Goal: Information Seeking & Learning: Find specific fact

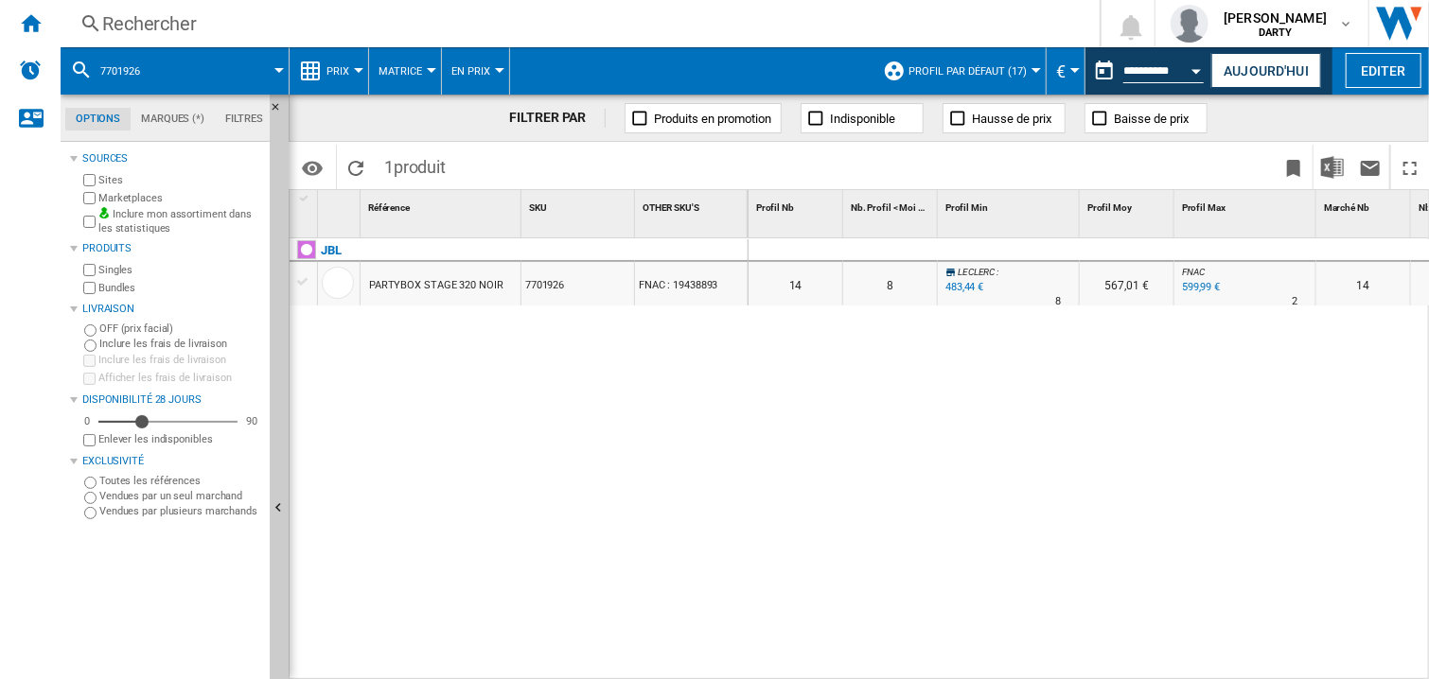
scroll to position [0, 1564]
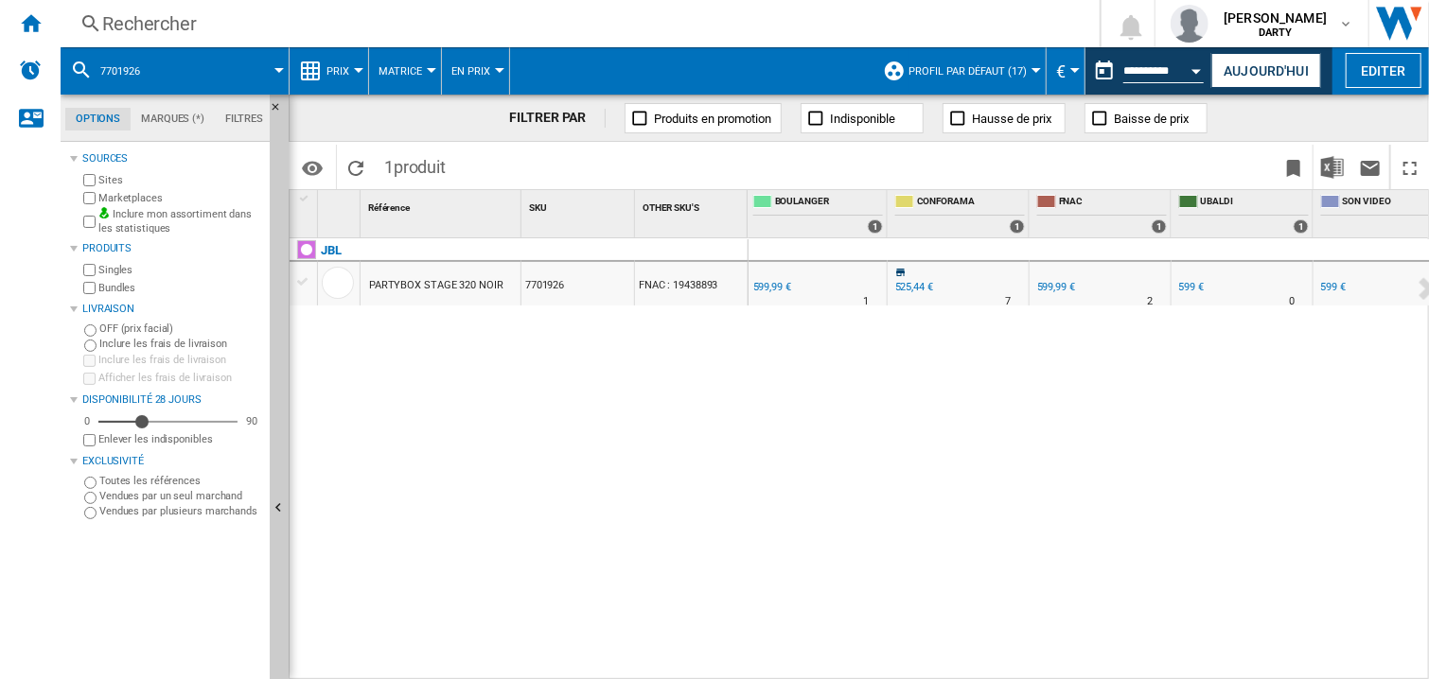
click at [179, 36] on div "Rechercher" at bounding box center [576, 23] width 948 height 26
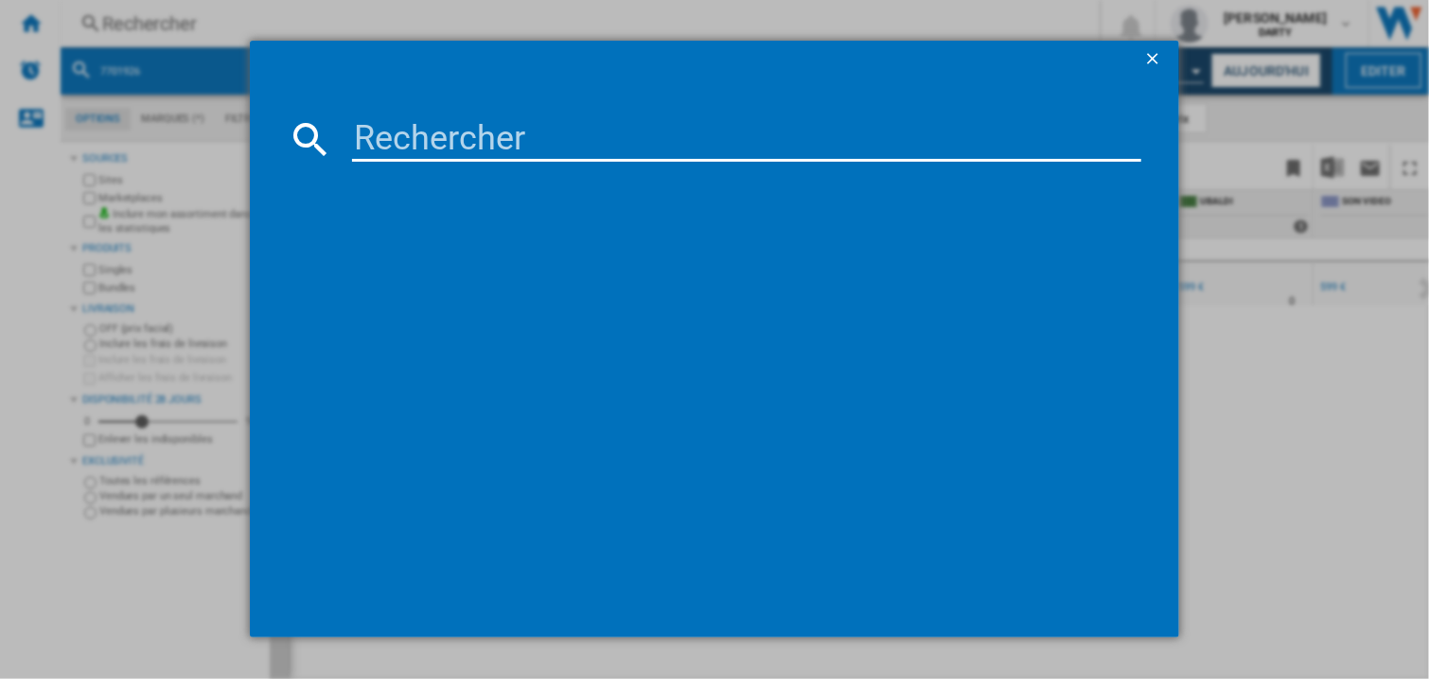
type input "7959729"
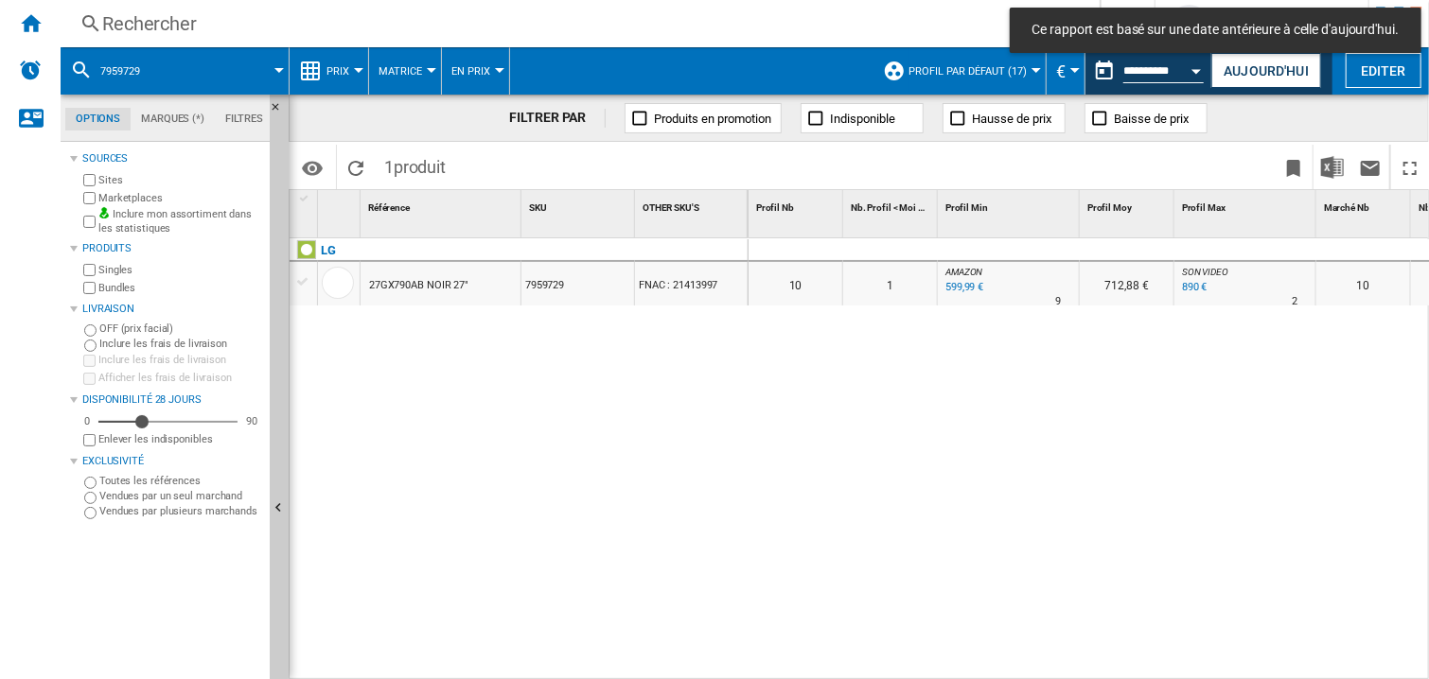
click at [1194, 244] on div at bounding box center [1245, 250] width 142 height 23
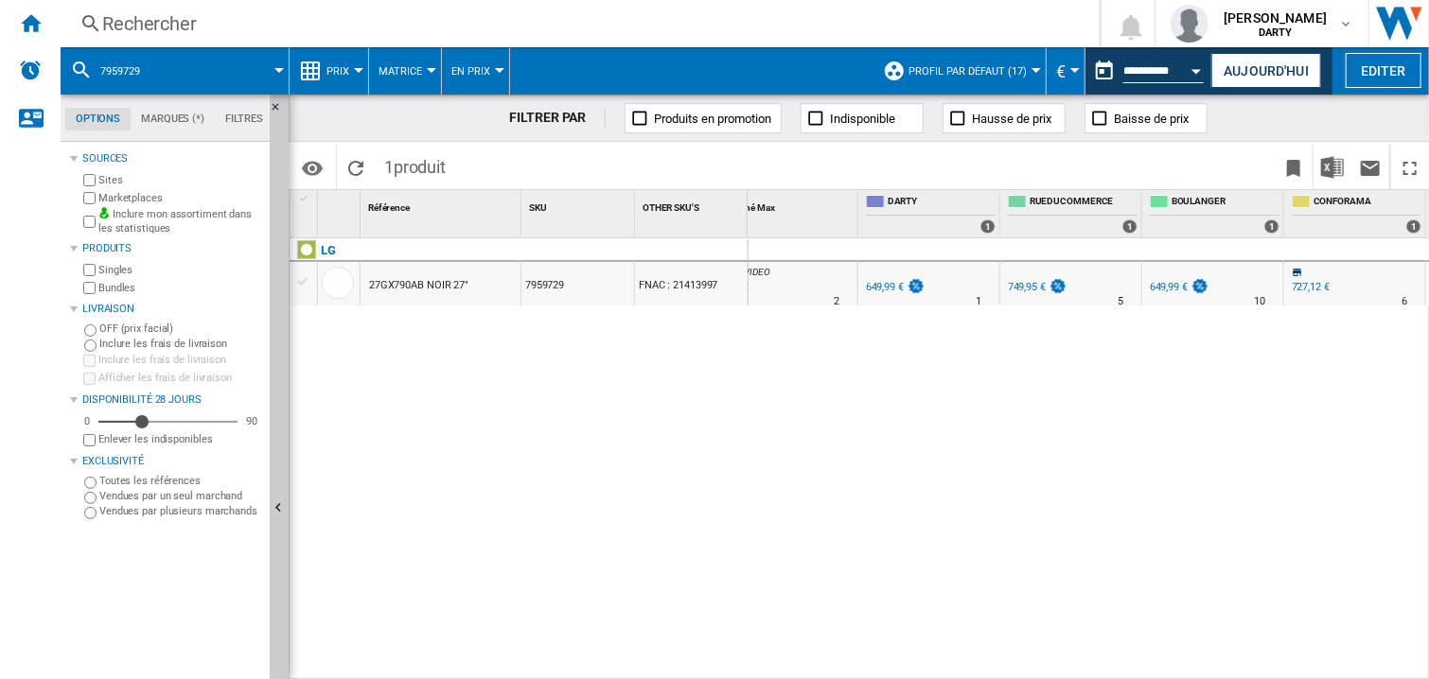
scroll to position [0, 1594]
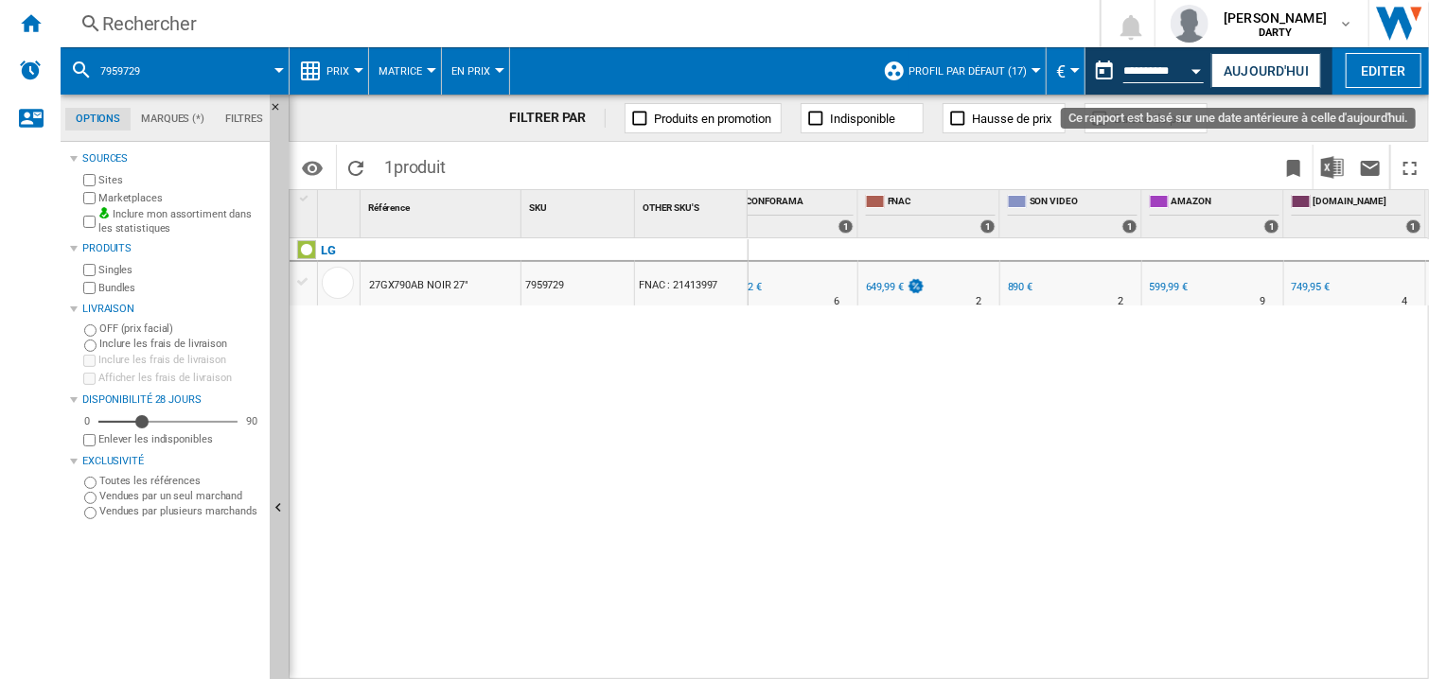
click at [1201, 64] on button "Open calendar" at bounding box center [1197, 68] width 34 height 34
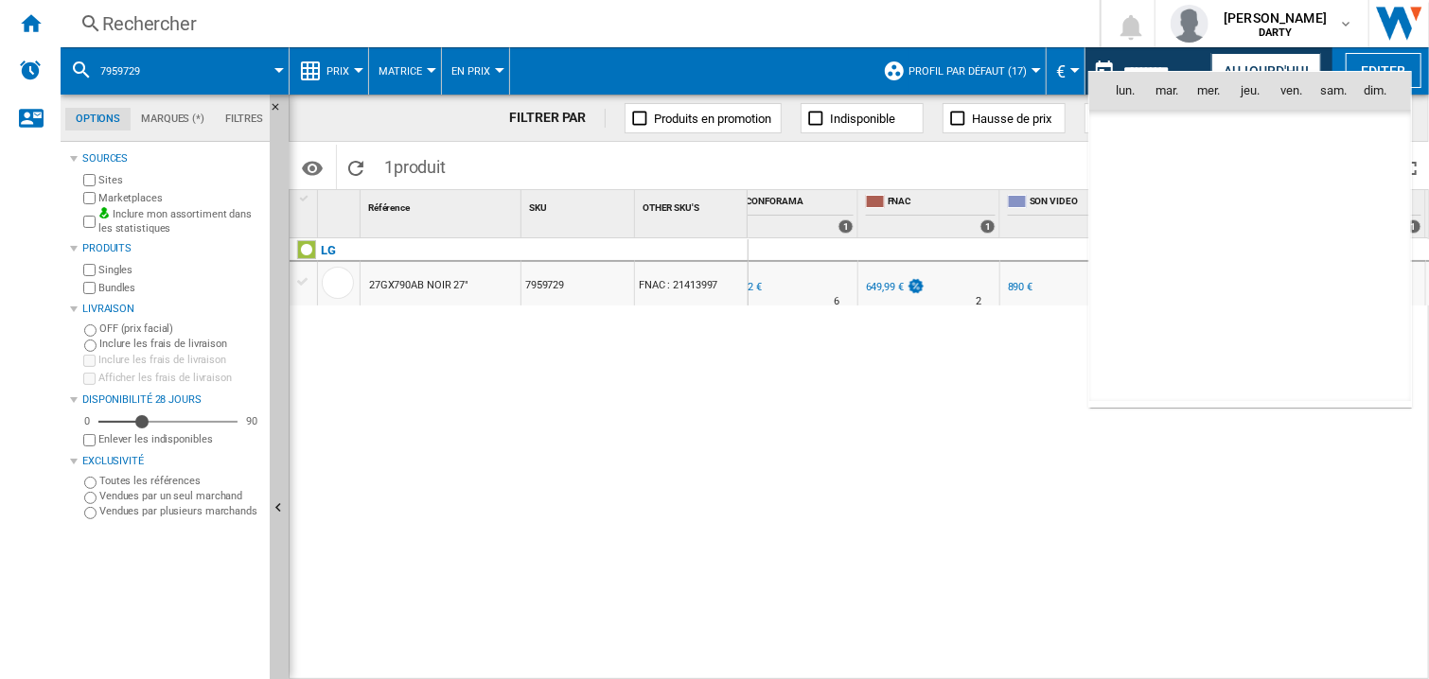
scroll to position [9027, 0]
click at [1332, 172] on span "9" at bounding box center [1333, 174] width 38 height 38
type input "**********"
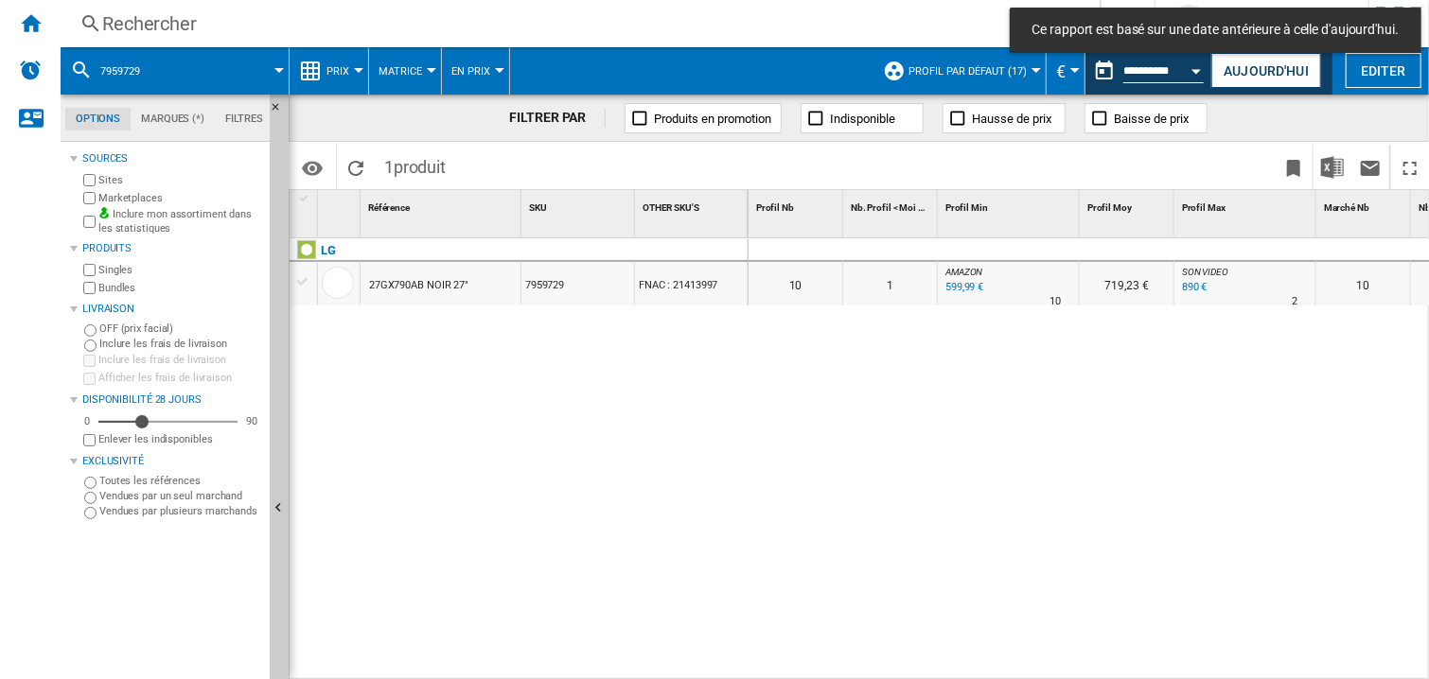
click at [156, 14] on div "Rechercher" at bounding box center [576, 23] width 948 height 26
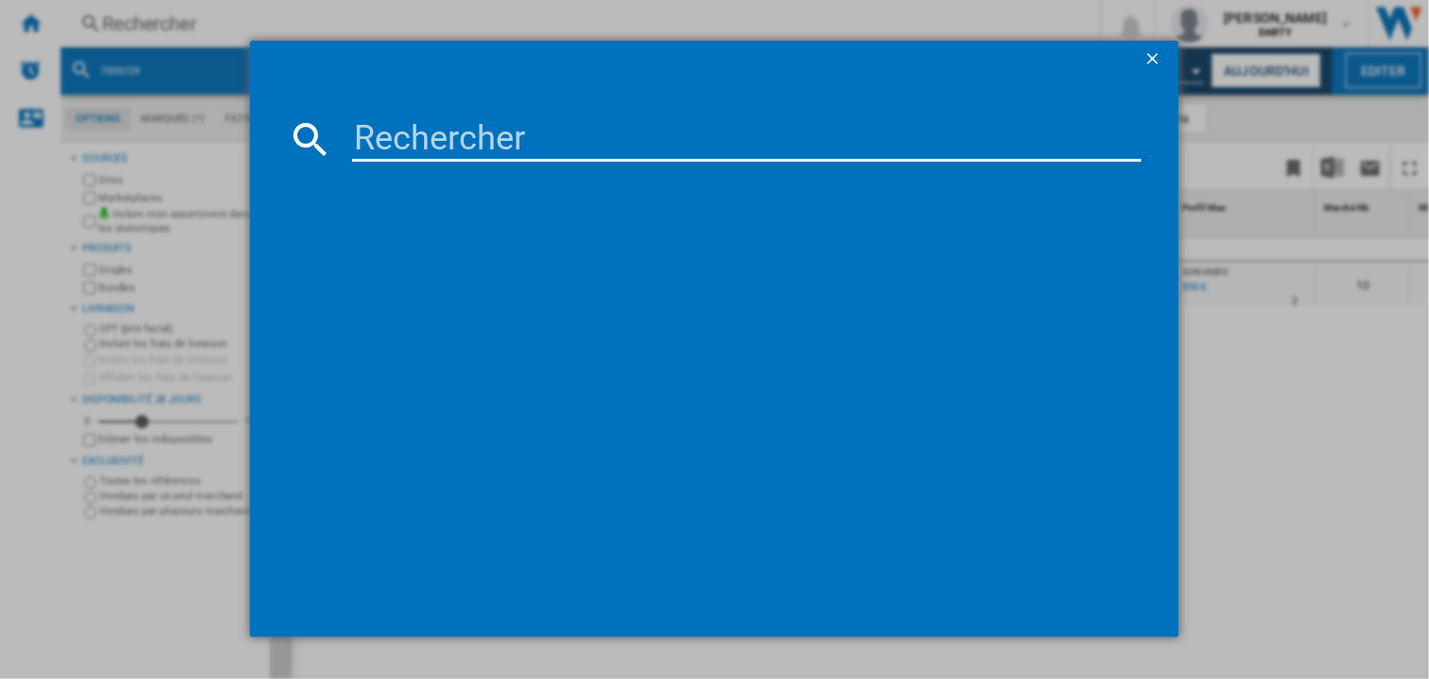
type input "7636466"
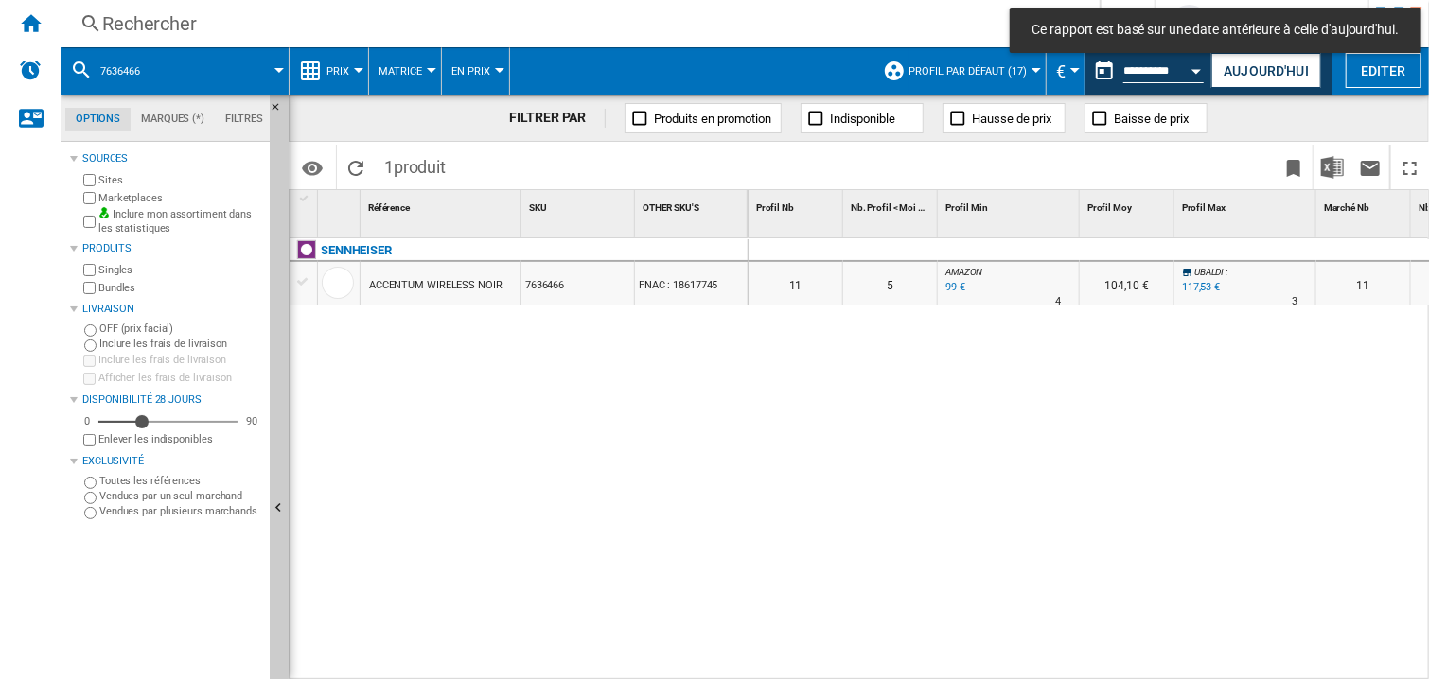
click at [964, 260] on div at bounding box center [1009, 250] width 142 height 23
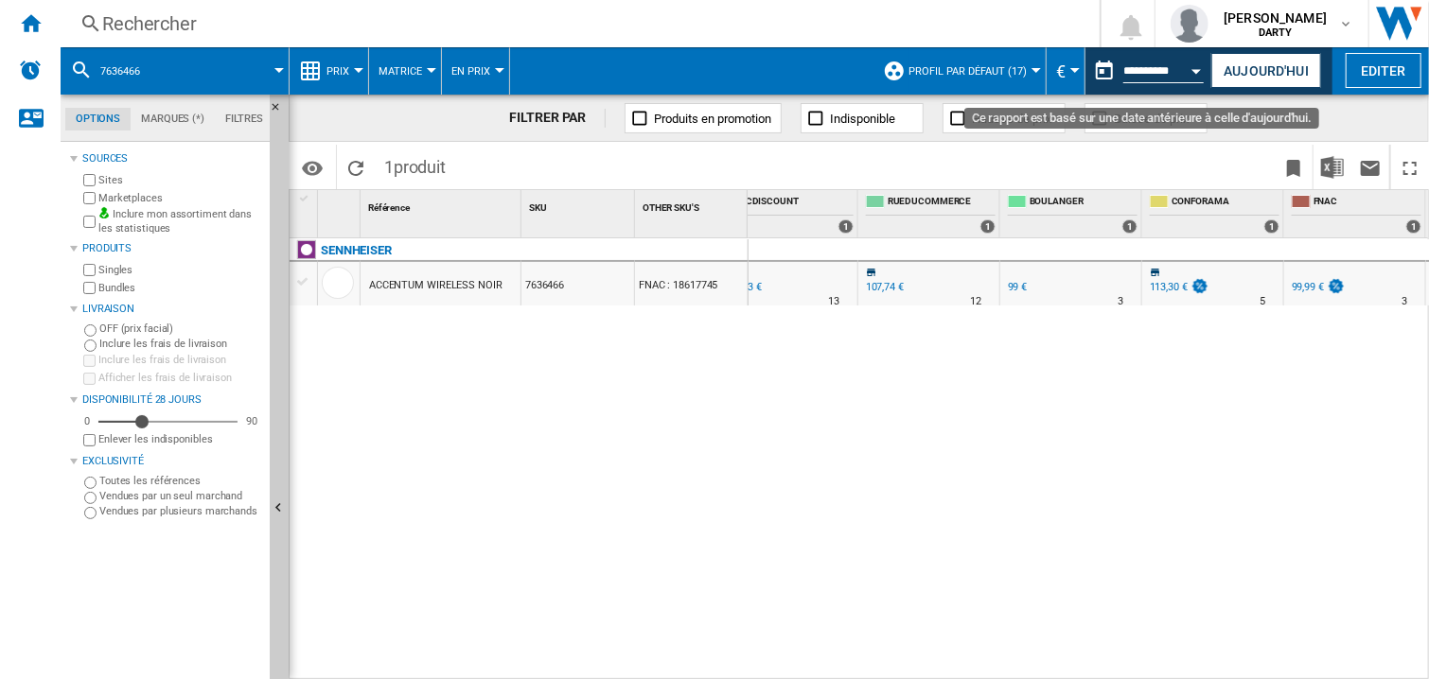
click at [1200, 74] on button "Open calendar" at bounding box center [1197, 68] width 34 height 34
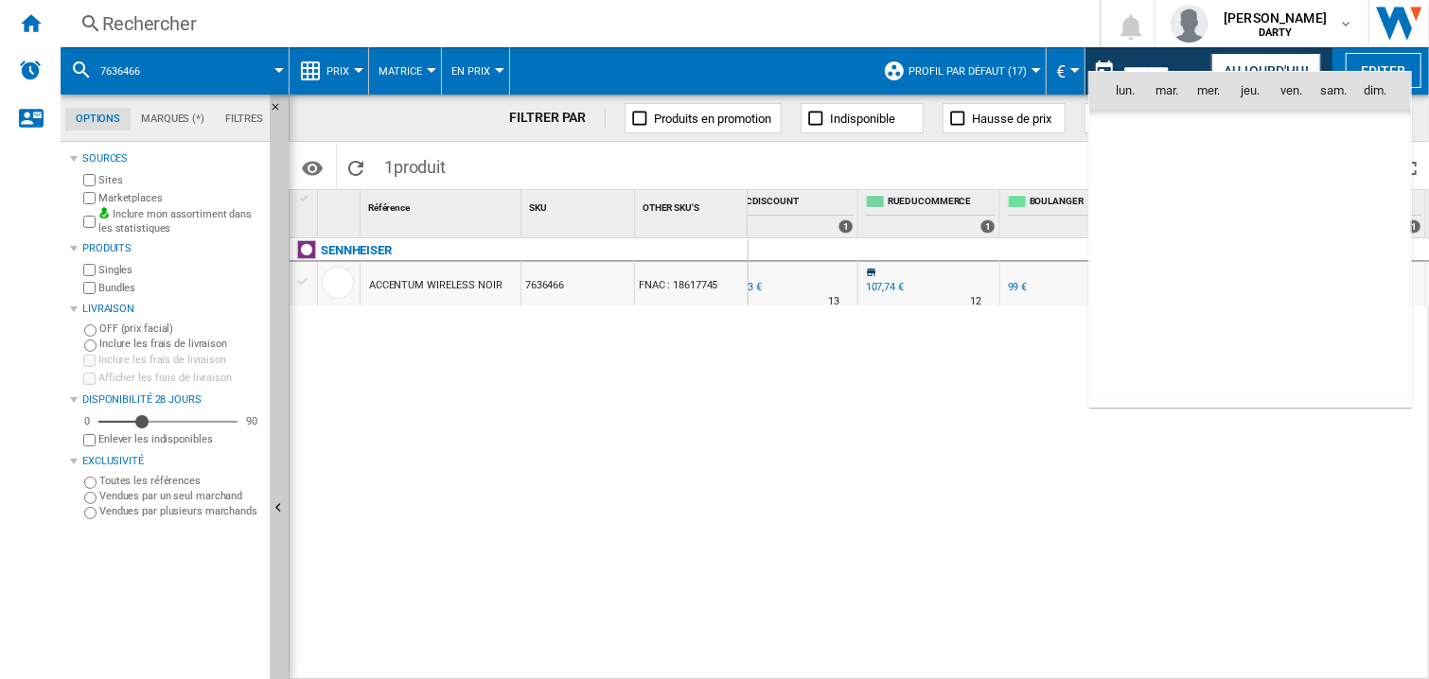
scroll to position [9027, 0]
click at [1134, 210] on span "11" at bounding box center [1125, 216] width 38 height 38
type input "**********"
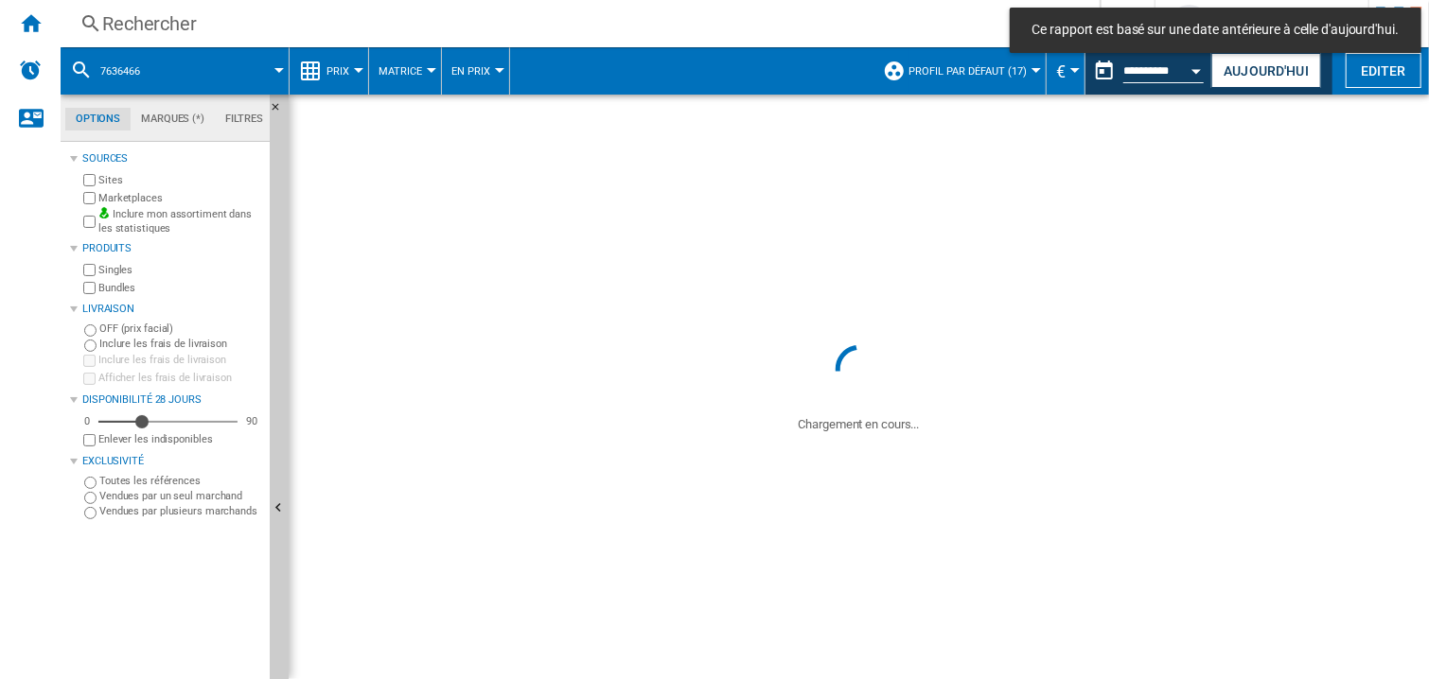
click at [171, 21] on div "Rechercher" at bounding box center [576, 23] width 948 height 26
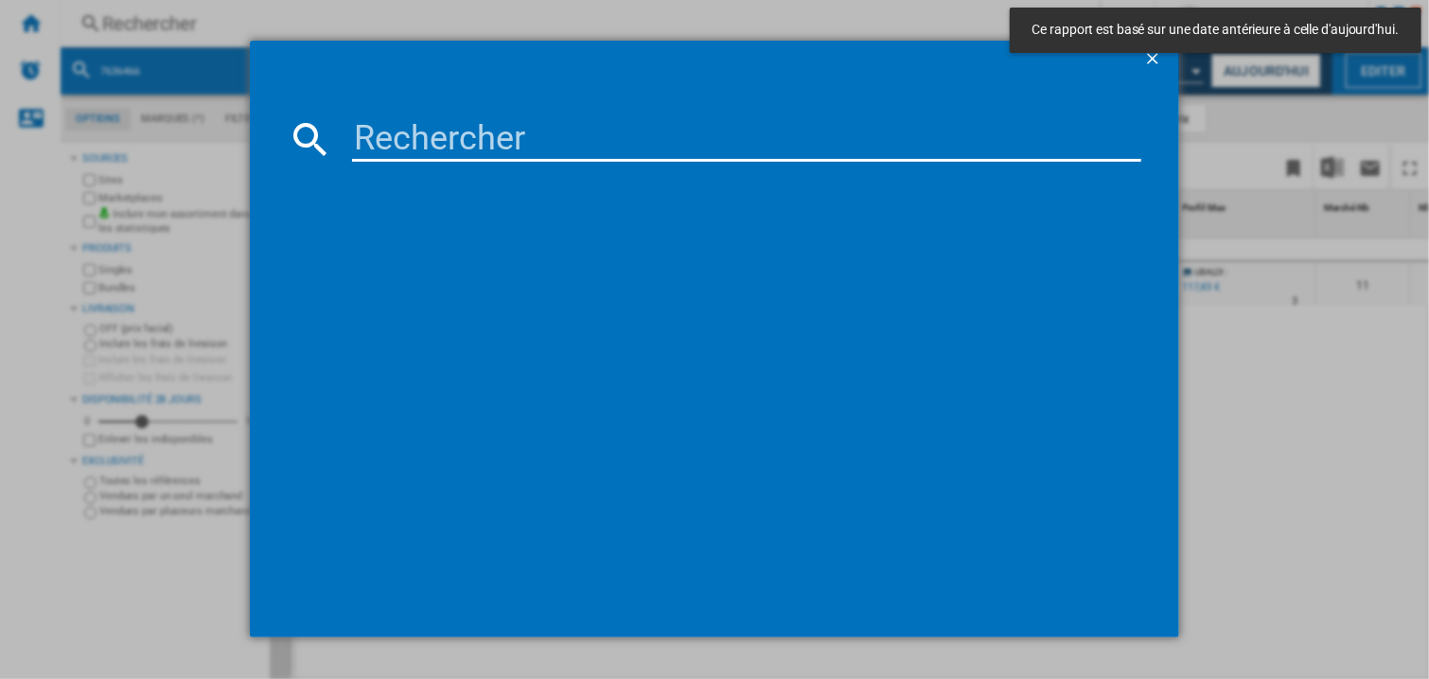
type input "7962339"
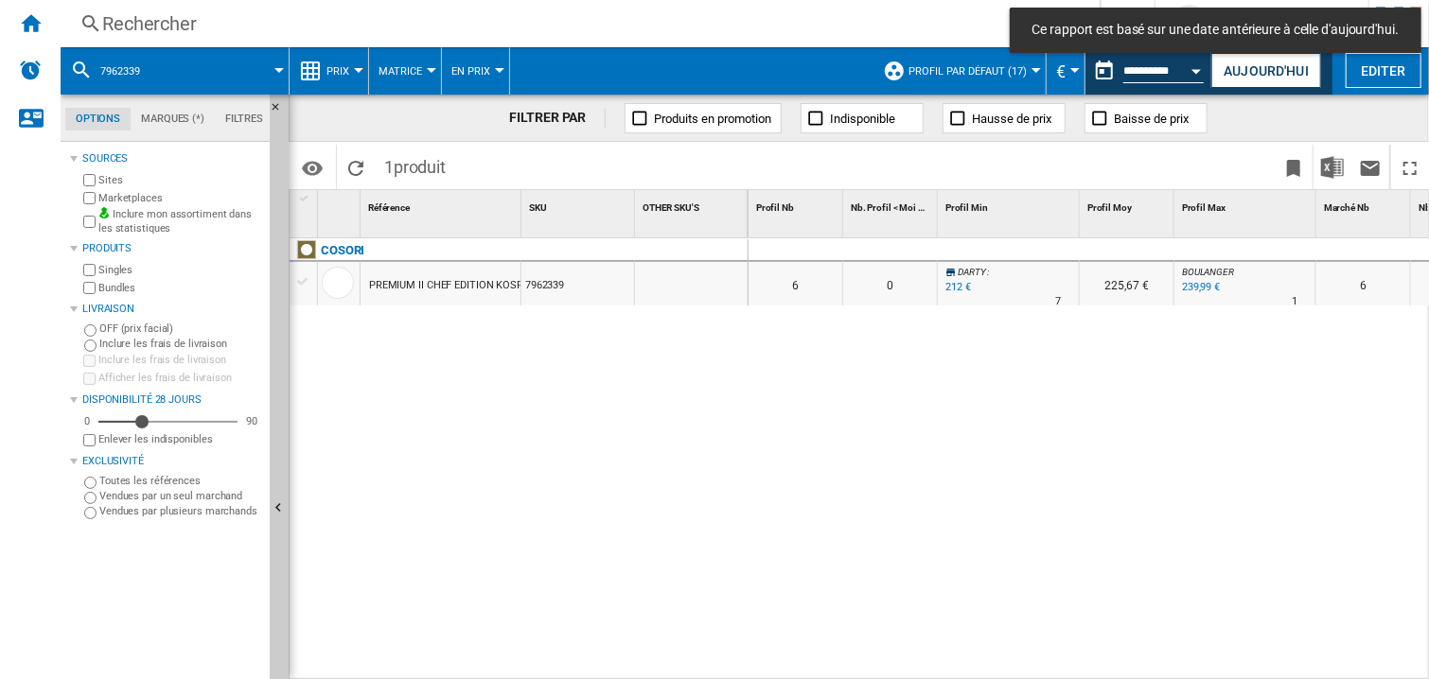
click at [1061, 249] on div at bounding box center [1009, 250] width 142 height 23
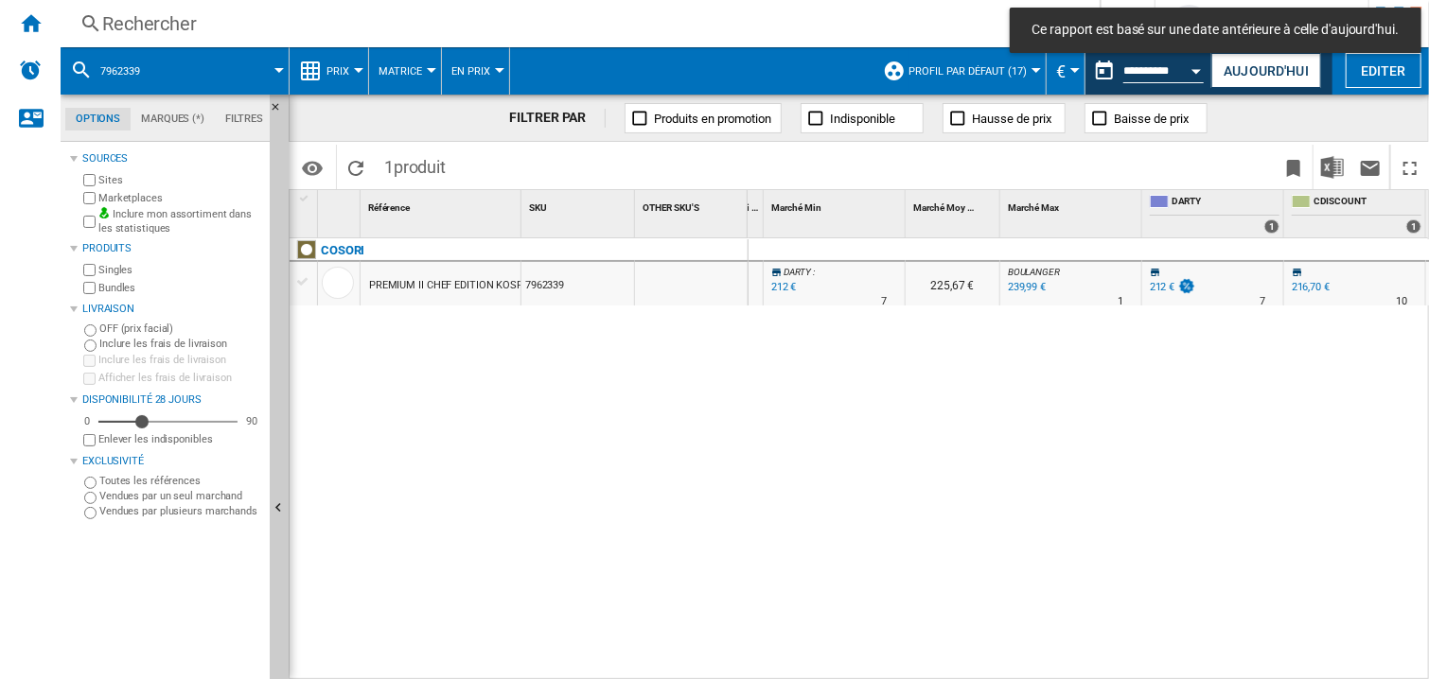
scroll to position [0, 1168]
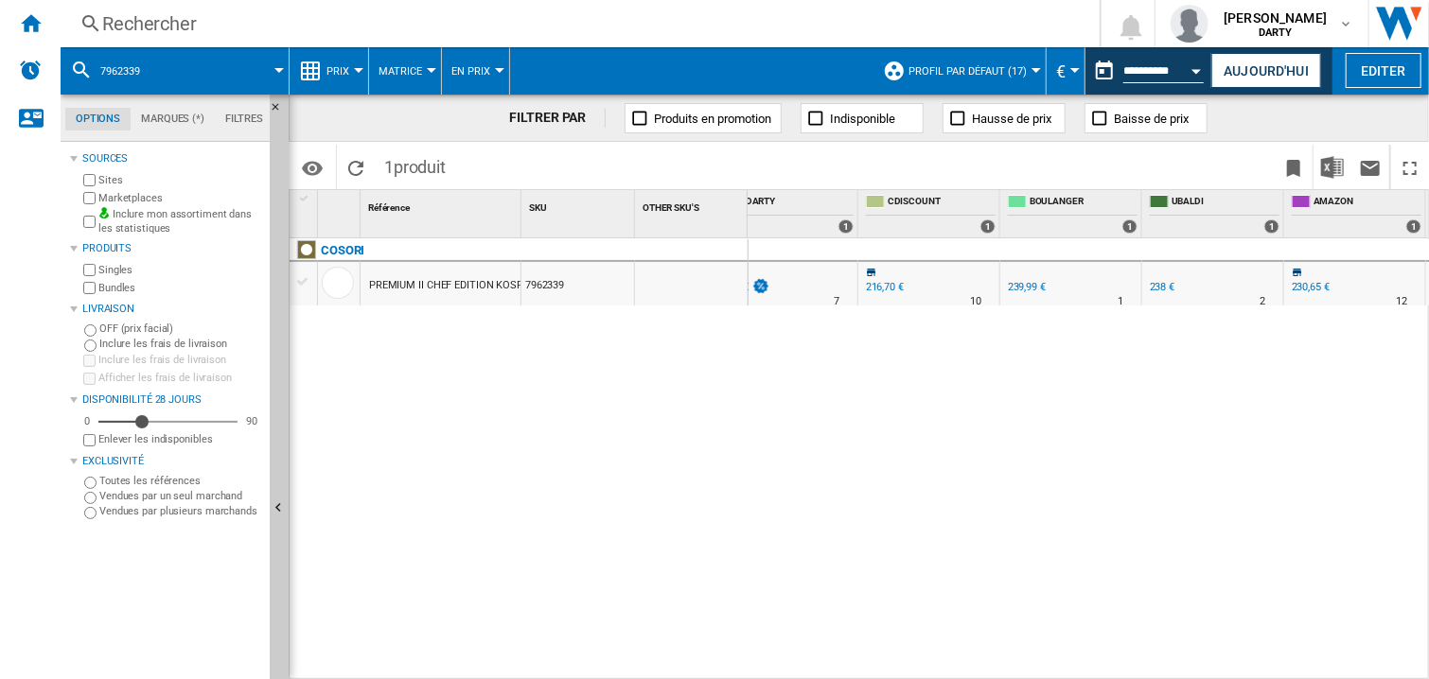
click at [1118, 442] on div "0 0 0 0 6 0 DARTY : 0.0 % 212 € % N/A 7 DARTY : 225,67 € BOULANGER : +13.2 % 23…" at bounding box center [1089, 459] width 681 height 443
click at [1194, 69] on div "Open calendar" at bounding box center [1196, 71] width 9 height 5
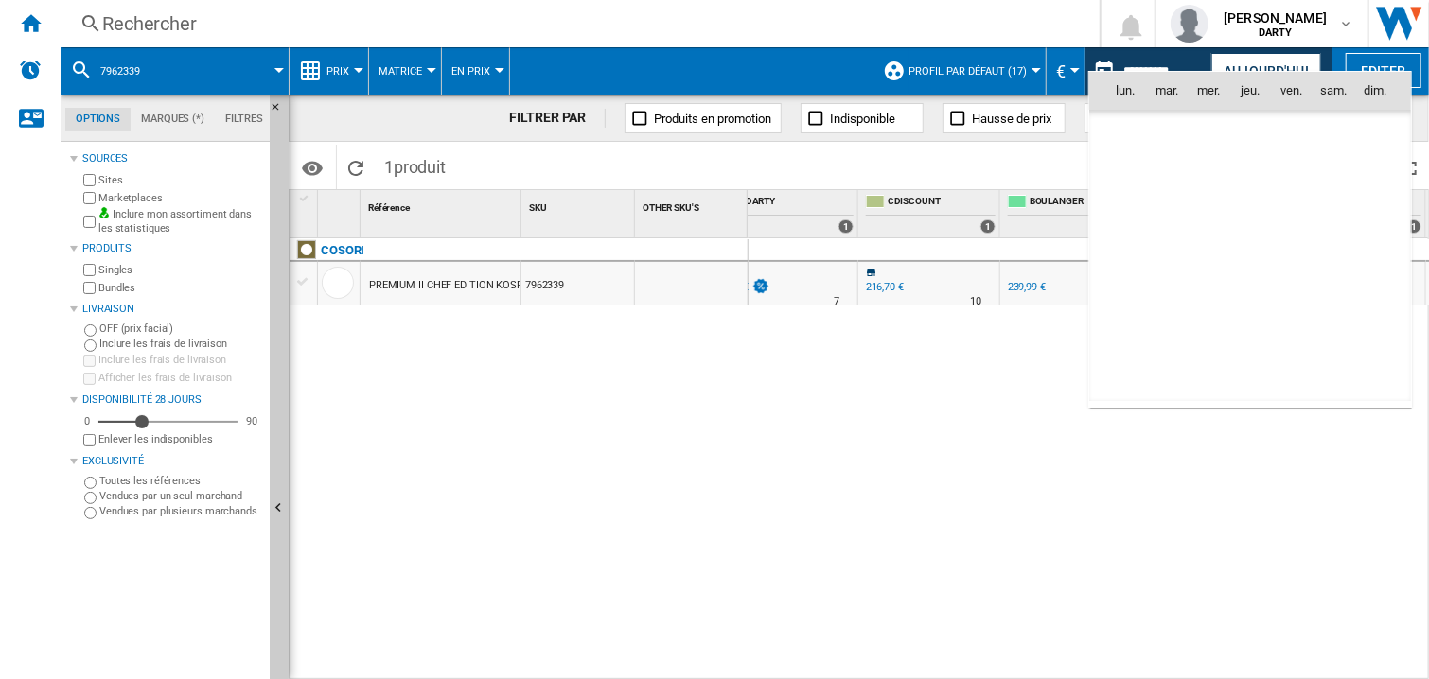
scroll to position [9027, 0]
click at [1371, 174] on span "10" at bounding box center [1375, 174] width 38 height 38
type input "**********"
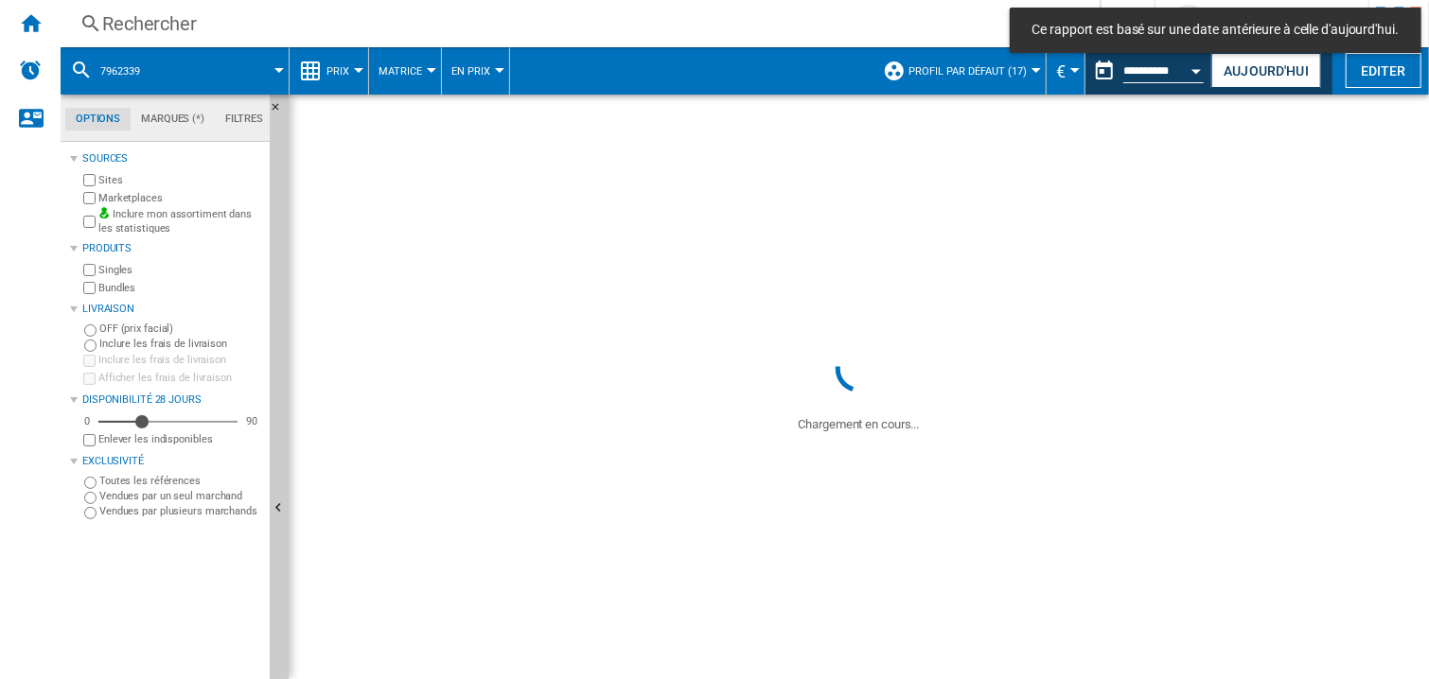
click at [136, 10] on div "Rechercher" at bounding box center [576, 23] width 948 height 26
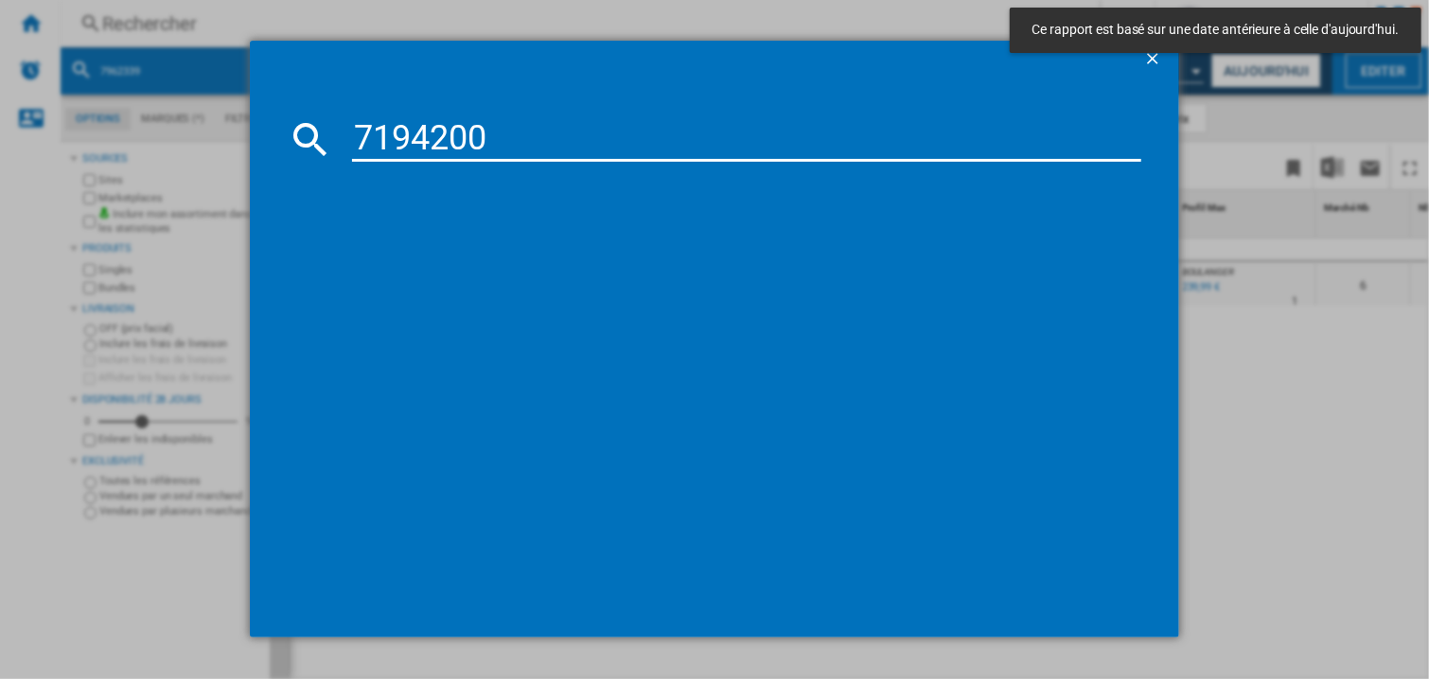
type input "7194200"
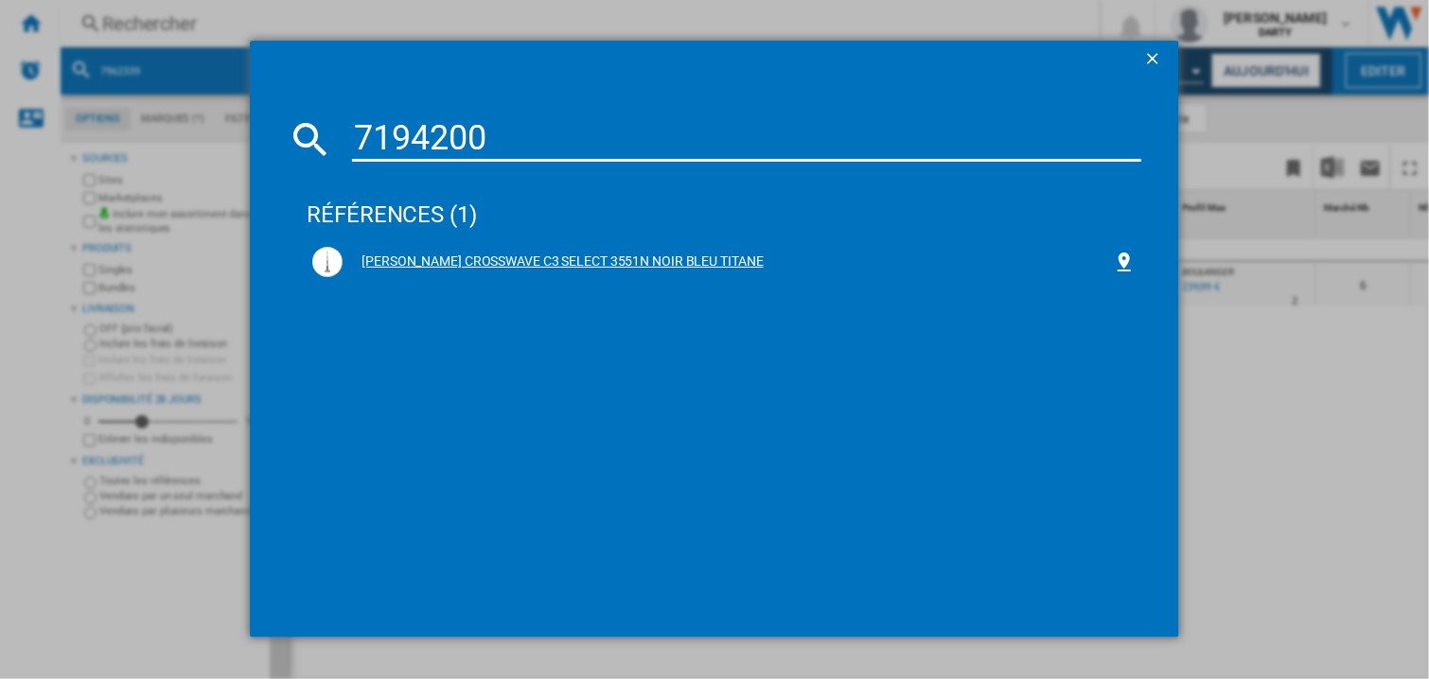
click at [612, 258] on div "[PERSON_NAME] CROSSWAVE C3 SELECT 3551N NOIR BLEU TITANE" at bounding box center [728, 262] width 770 height 19
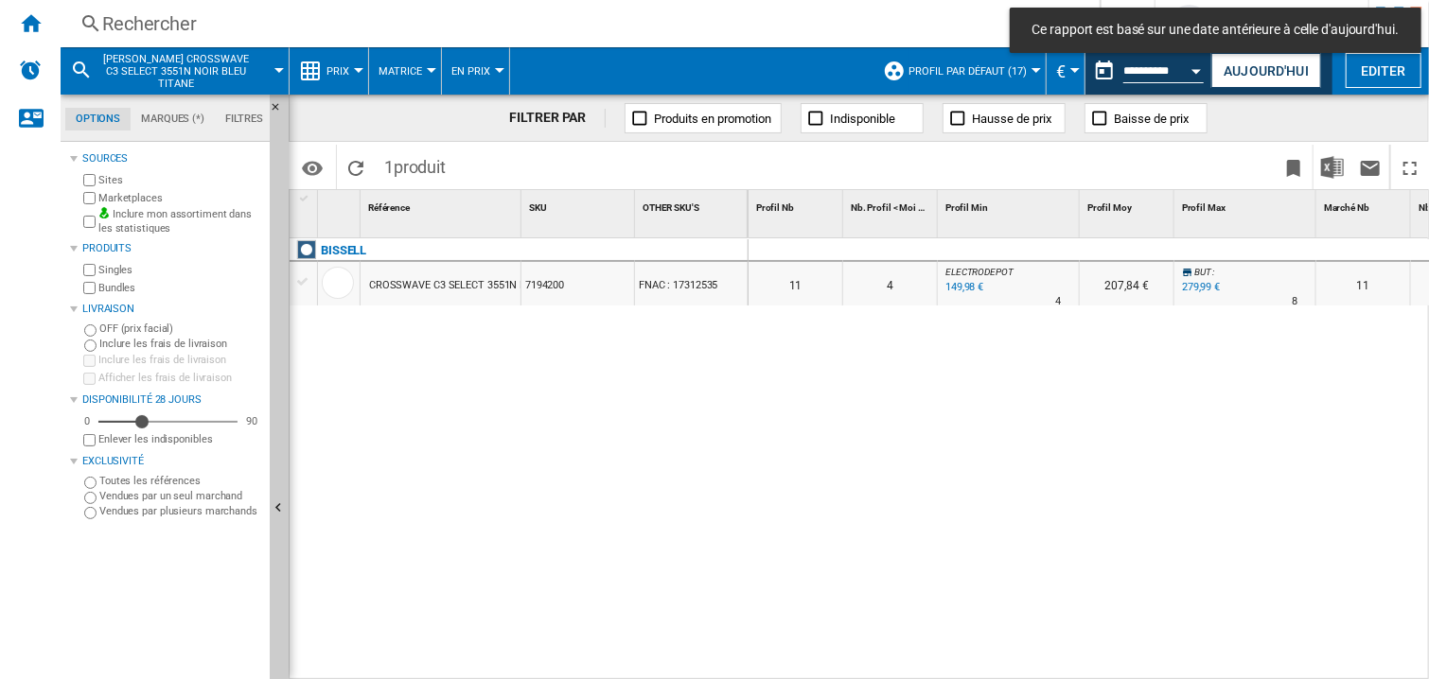
click at [1021, 250] on div at bounding box center [1009, 250] width 142 height 23
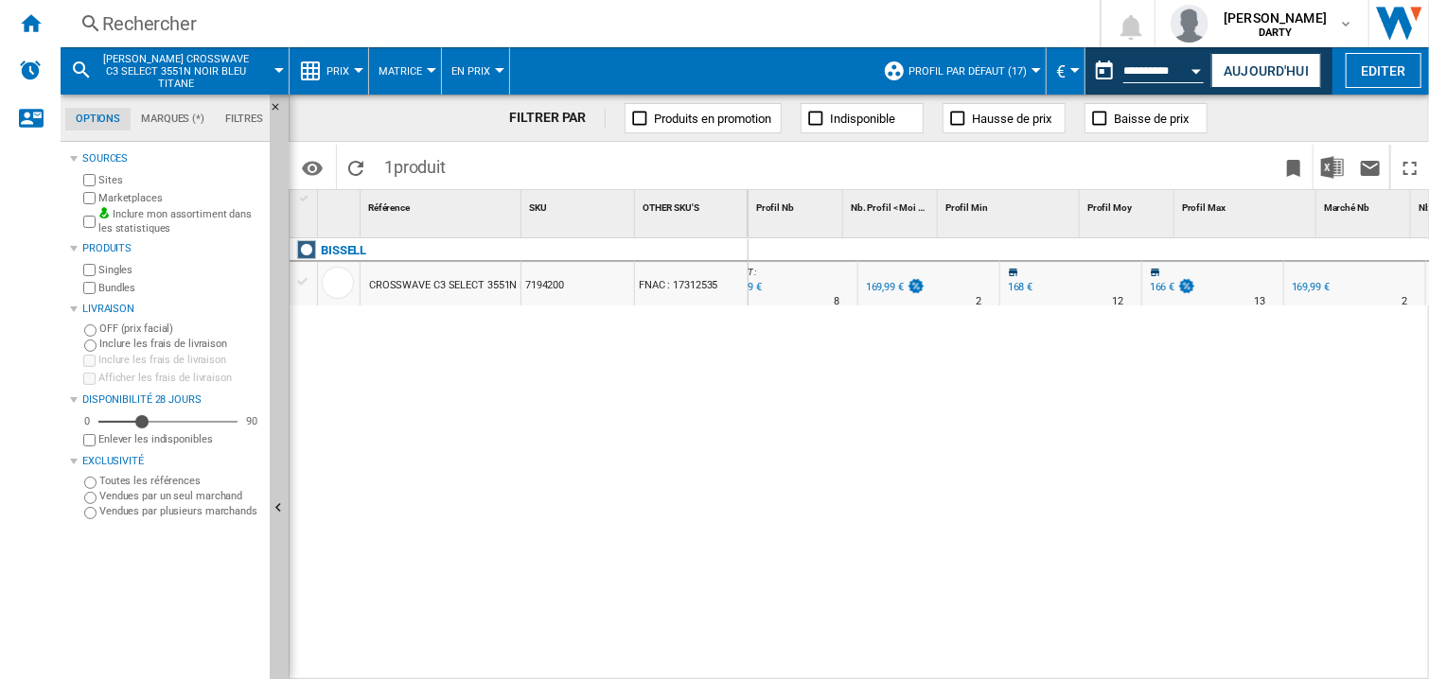
scroll to position [0, 1026]
click at [735, 541] on div "[PERSON_NAME] CROSSWAVE C3 SELECT 3551N NOIR BLEU TITANE 7194200 FNAC : 17312535" at bounding box center [519, 454] width 459 height 433
click at [884, 351] on div "0 0 0 0 11 4 ELECTRODEPOT : -11.8 % 149,98 € % N/A 4 ELECTRODEPOT : 207,84 € BU…" at bounding box center [1089, 459] width 681 height 443
click at [963, 415] on div "0 0 0 0 11 4 ELECTRODEPOT : -11.8 % 149,98 € % N/A 4 ELECTRODEPOT : 207,84 € BU…" at bounding box center [1089, 459] width 681 height 443
drag, startPoint x: 856, startPoint y: 391, endPoint x: 719, endPoint y: 39, distance: 377.8
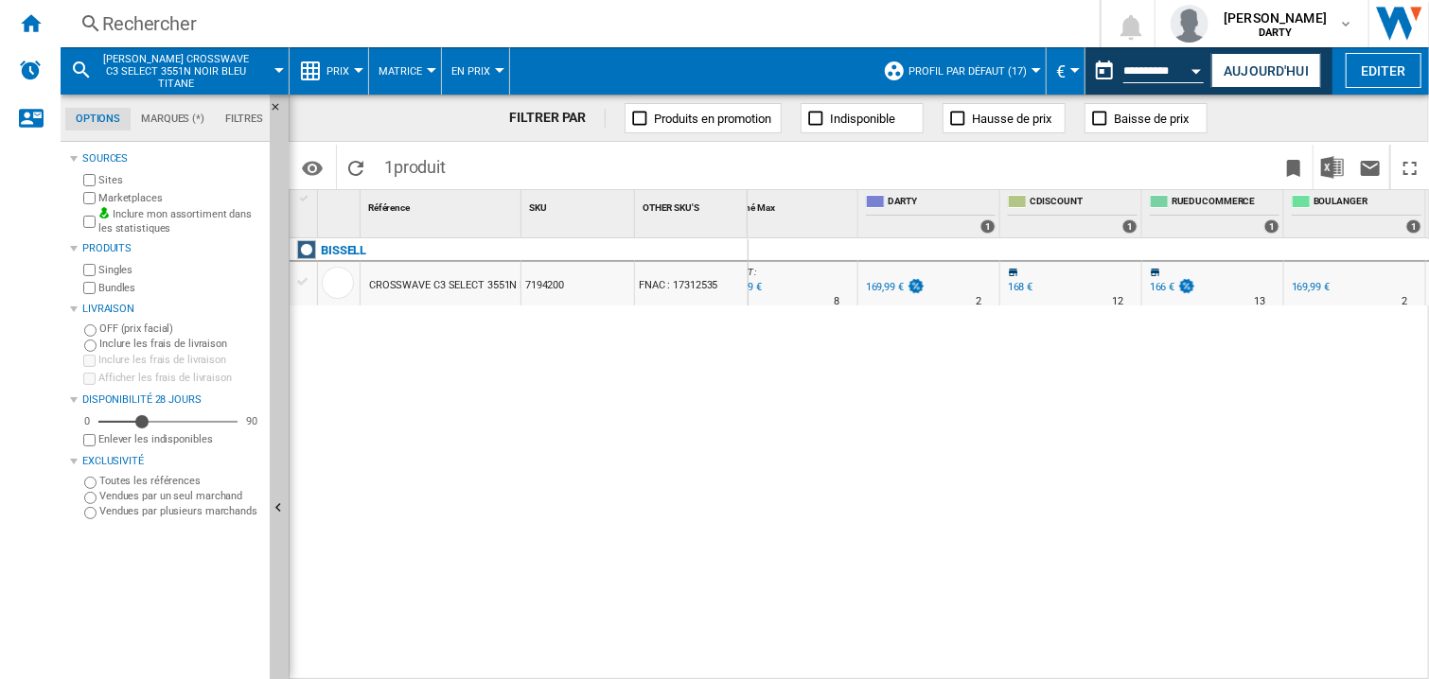
click at [857, 387] on div "0 0 0 0 11 4 ELECTRODEPOT : -11.8 % 149,98 € % N/A 4 ELECTRODEPOT : 207,84 € BU…" at bounding box center [1089, 459] width 681 height 443
click at [912, 290] on img at bounding box center [916, 286] width 19 height 16
click at [1193, 75] on button "Open calendar" at bounding box center [1197, 68] width 34 height 34
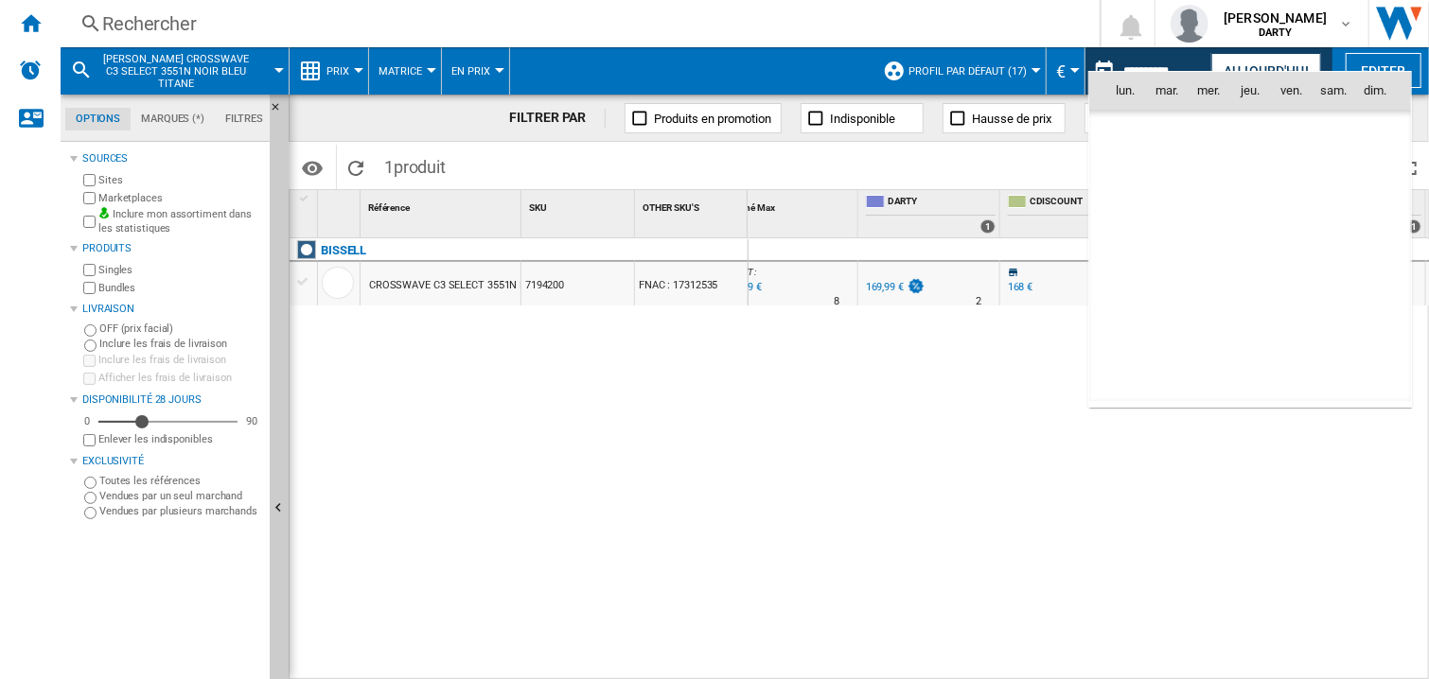
scroll to position [9027, 0]
click at [1172, 124] on md-icon "August 2025" at bounding box center [1167, 132] width 23 height 23
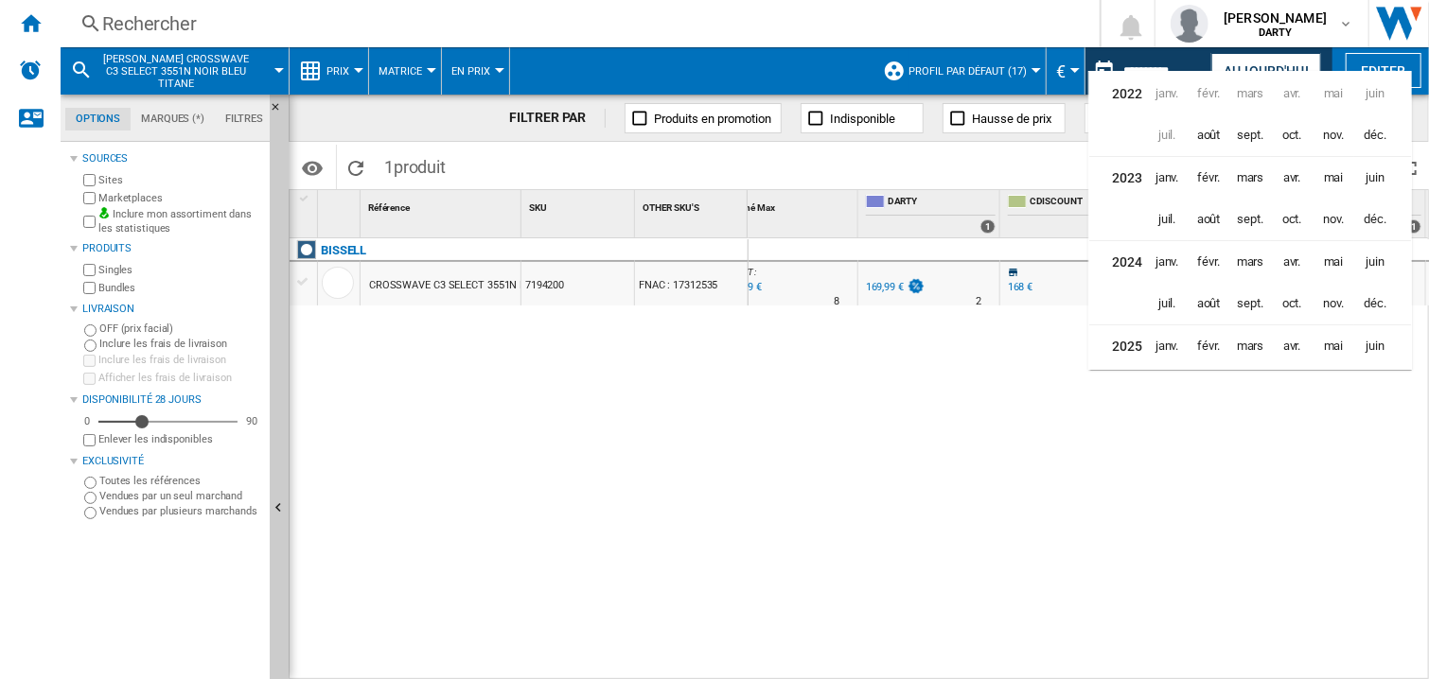
scroll to position [45, 0]
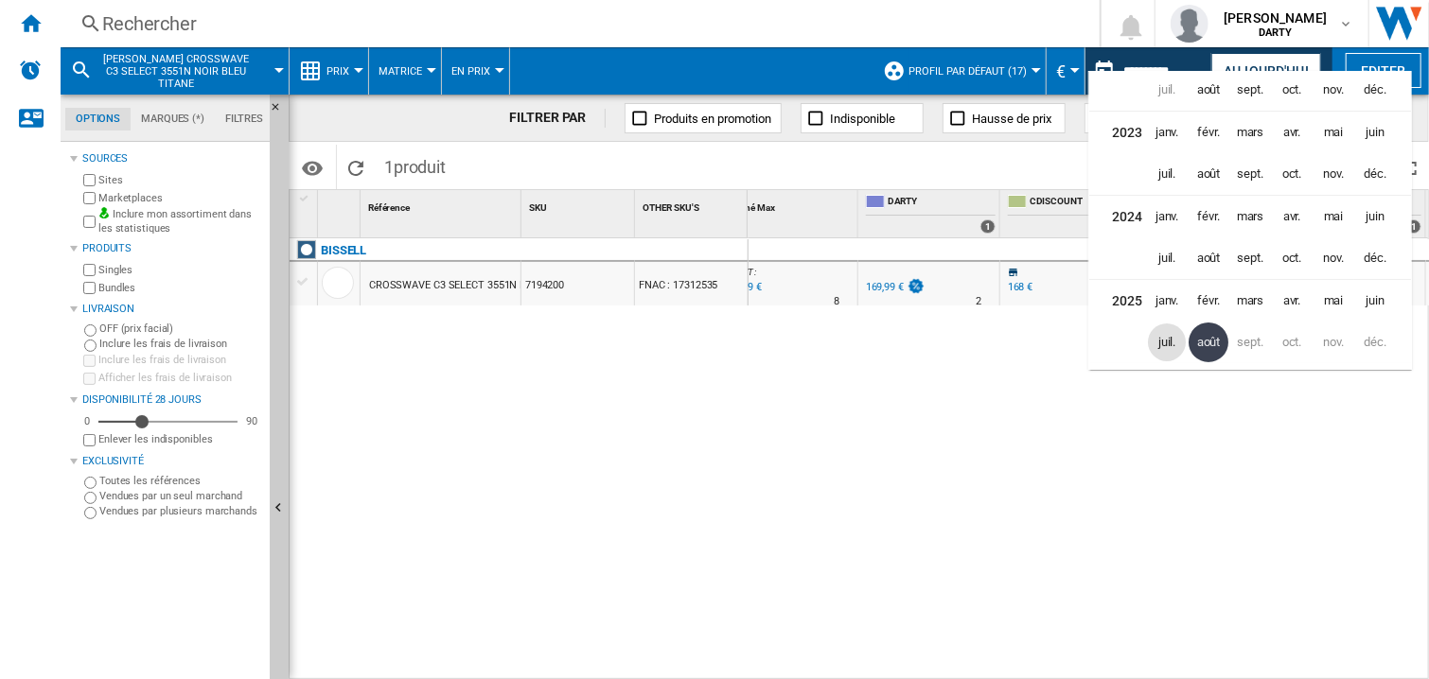
click at [1168, 341] on span "juil." at bounding box center [1167, 343] width 38 height 38
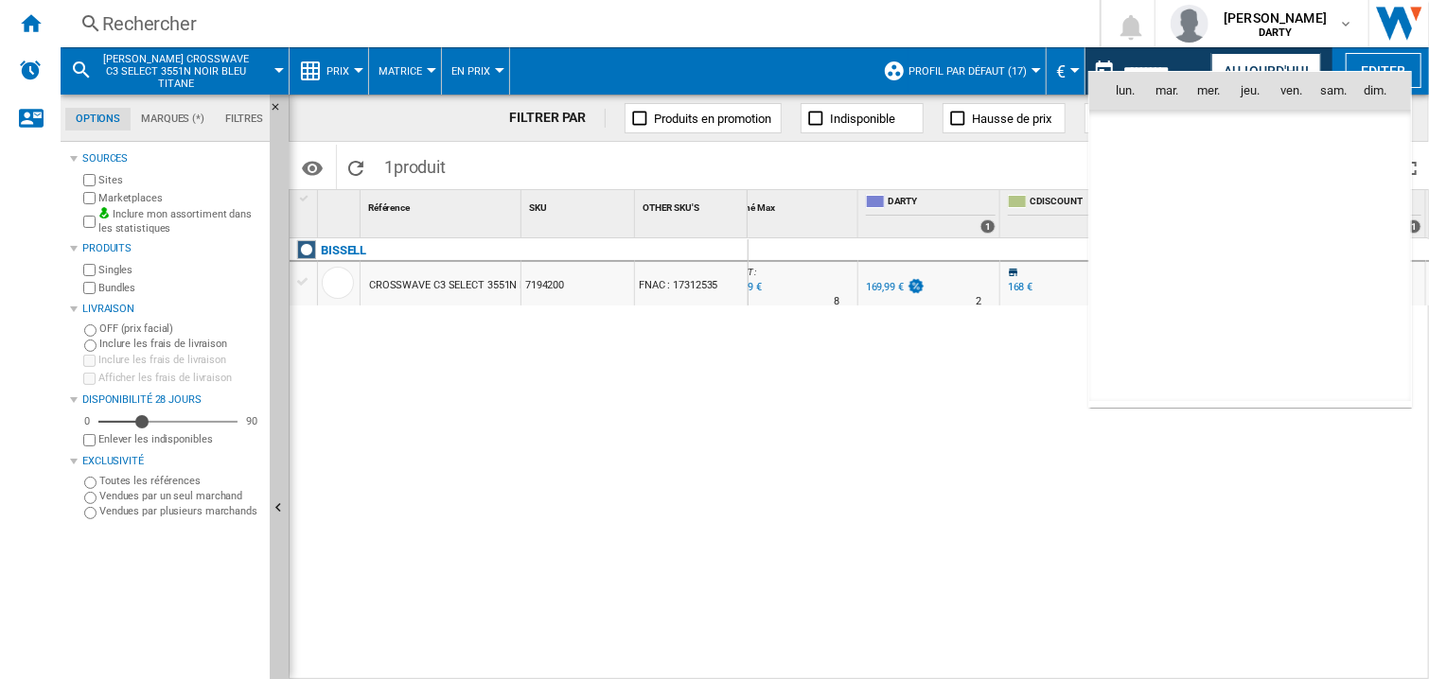
scroll to position [8776, 0]
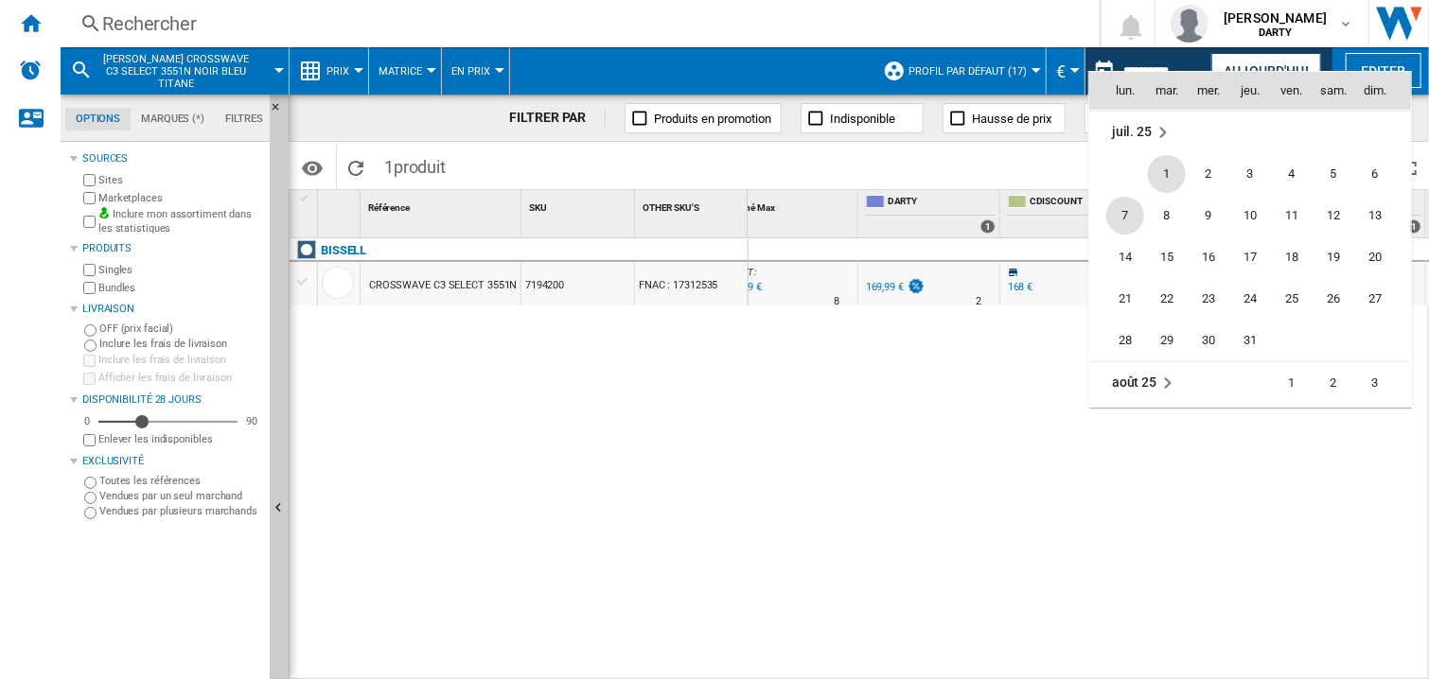
click at [1126, 215] on span "7" at bounding box center [1125, 216] width 38 height 38
type input "**********"
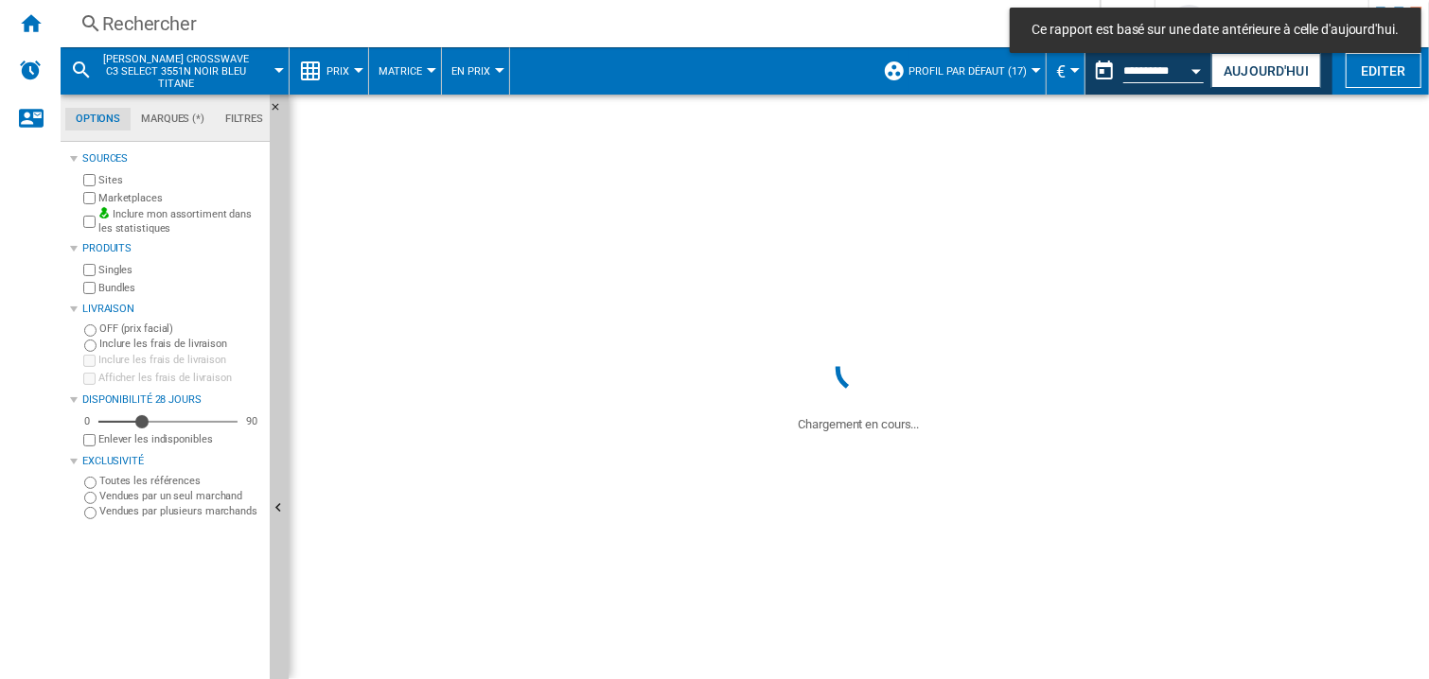
click at [166, 23] on div "Rechercher" at bounding box center [576, 23] width 948 height 26
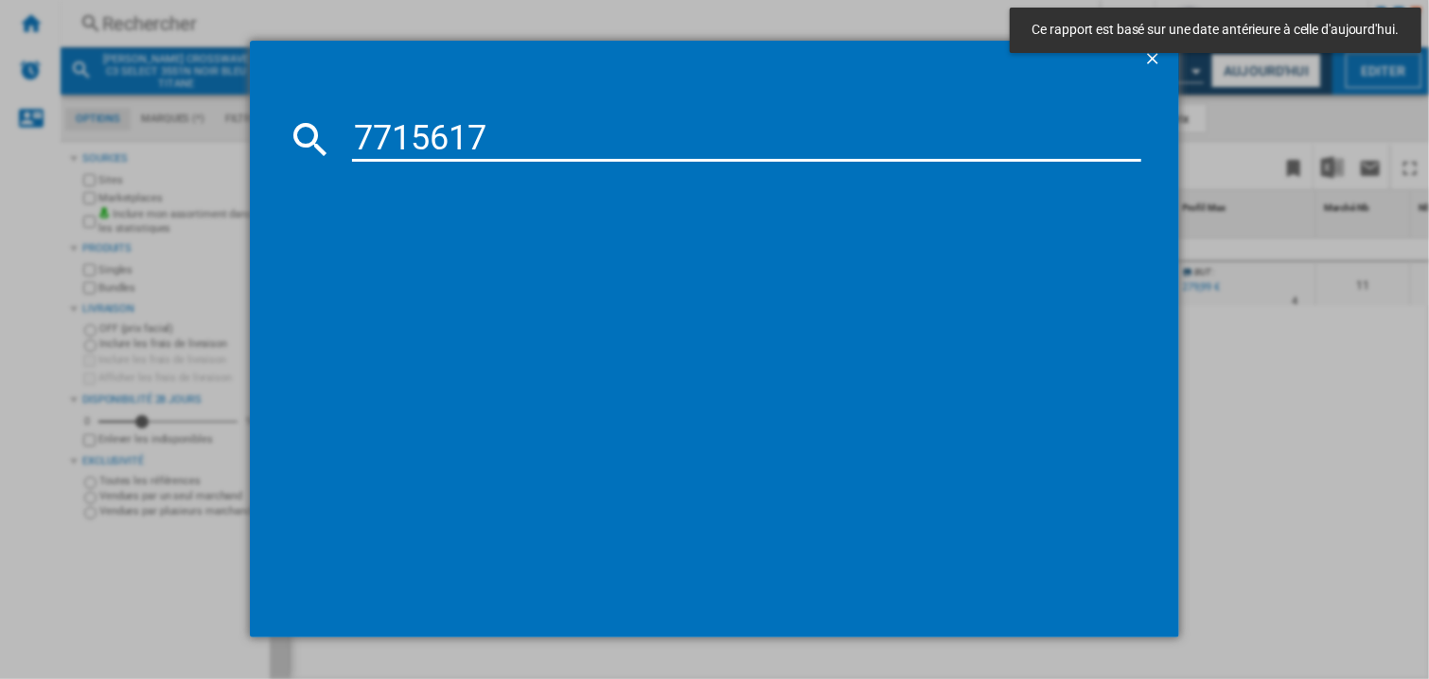
type input "7715617"
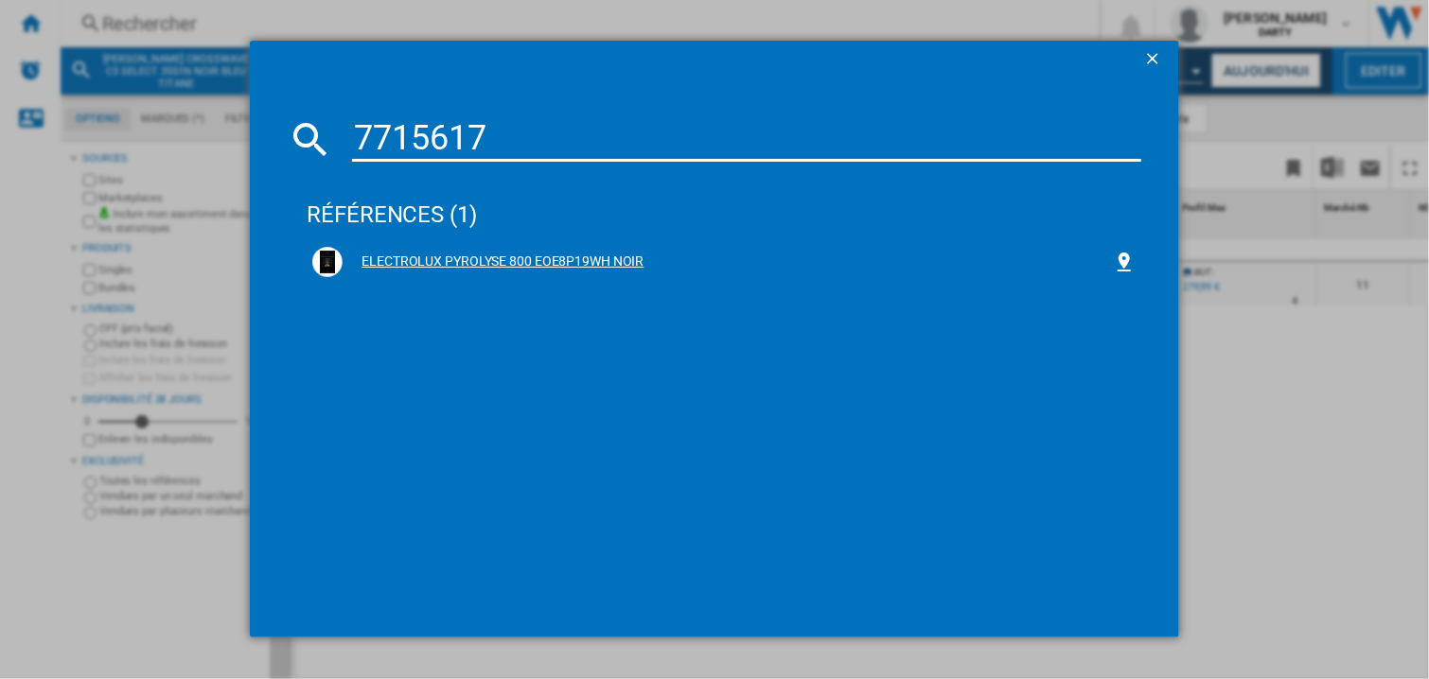
click at [577, 270] on div "ELECTROLUX PYROLYSE 800 EOE8P19WH NOIR" at bounding box center [728, 262] width 770 height 19
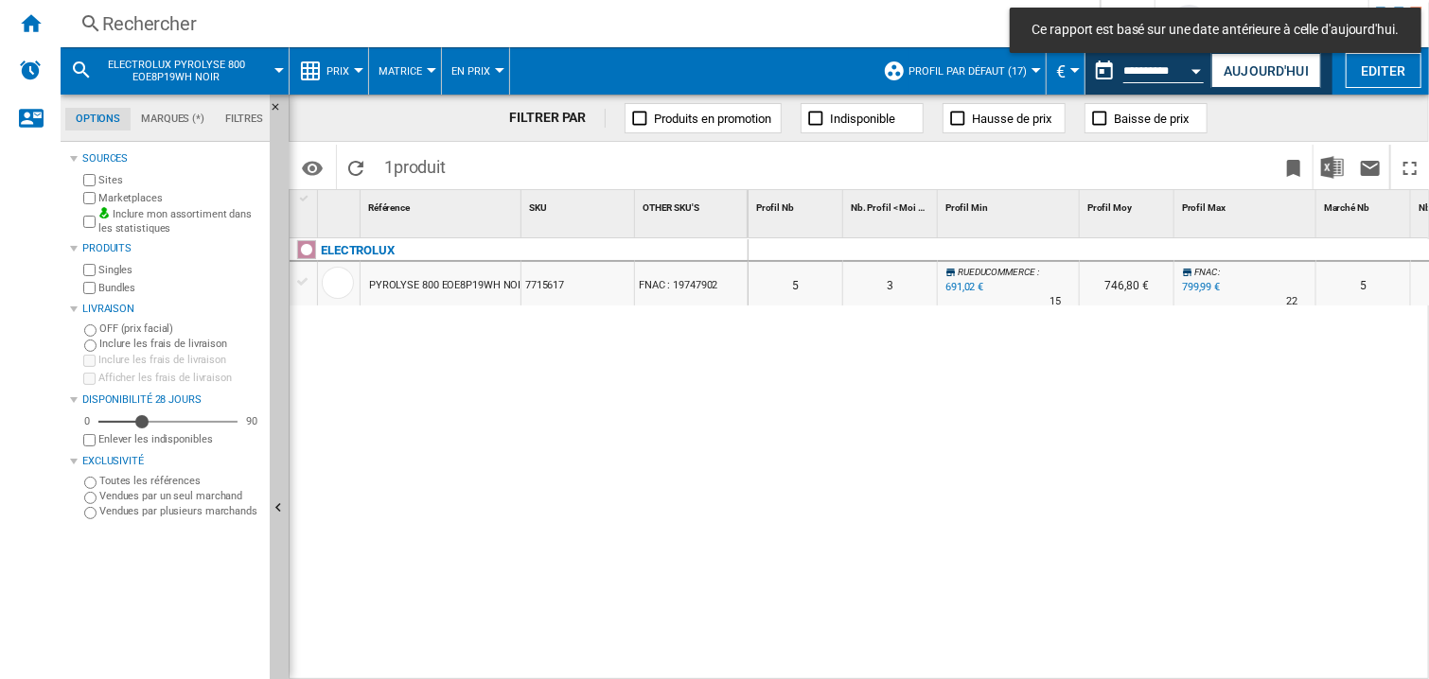
click at [1032, 249] on div at bounding box center [1009, 250] width 142 height 23
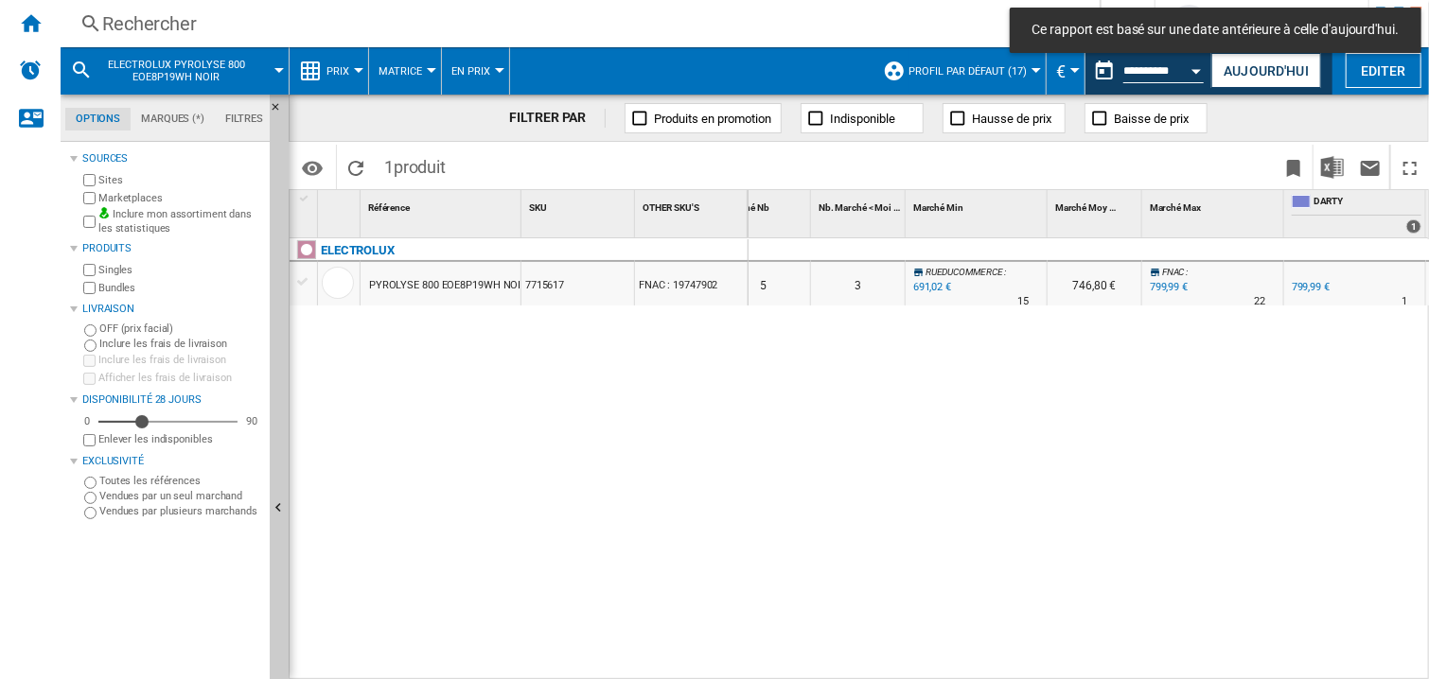
scroll to position [0, 742]
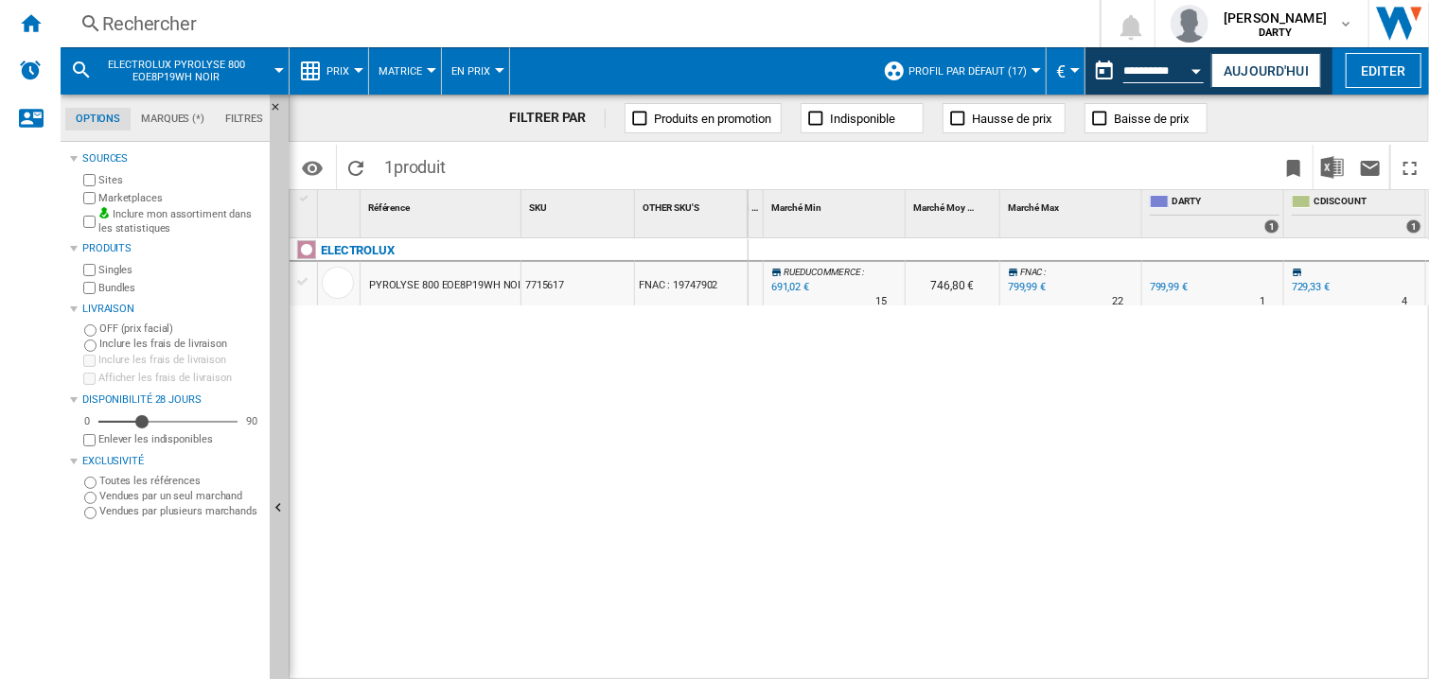
click at [1181, 355] on div "0 0 0 0 5 3 RUEDUCOMMERCE : -13.6 % 691,02 € % N/A 15 RUEDUCOMMERCE : 746,80 € …" at bounding box center [1089, 459] width 681 height 443
click at [1120, 396] on div "0 0 0 0 5 3 RUEDUCOMMERCE : -13.6 % 691,02 € % N/A 15 RUEDUCOMMERCE : 746,80 € …" at bounding box center [1089, 459] width 681 height 443
click at [1024, 450] on div "0 0 0 0 5 3 RUEDUCOMMERCE : -13.6 % 691,02 € % N/A 15 RUEDUCOMMERCE : 746,80 € …" at bounding box center [1089, 459] width 681 height 443
click at [984, 495] on div "0 0 0 0 5 3 RUEDUCOMMERCE : -13.6 % 691,02 € % N/A 15 RUEDUCOMMERCE : 746,80 € …" at bounding box center [1089, 459] width 681 height 443
drag, startPoint x: 792, startPoint y: 429, endPoint x: 805, endPoint y: 14, distance: 414.7
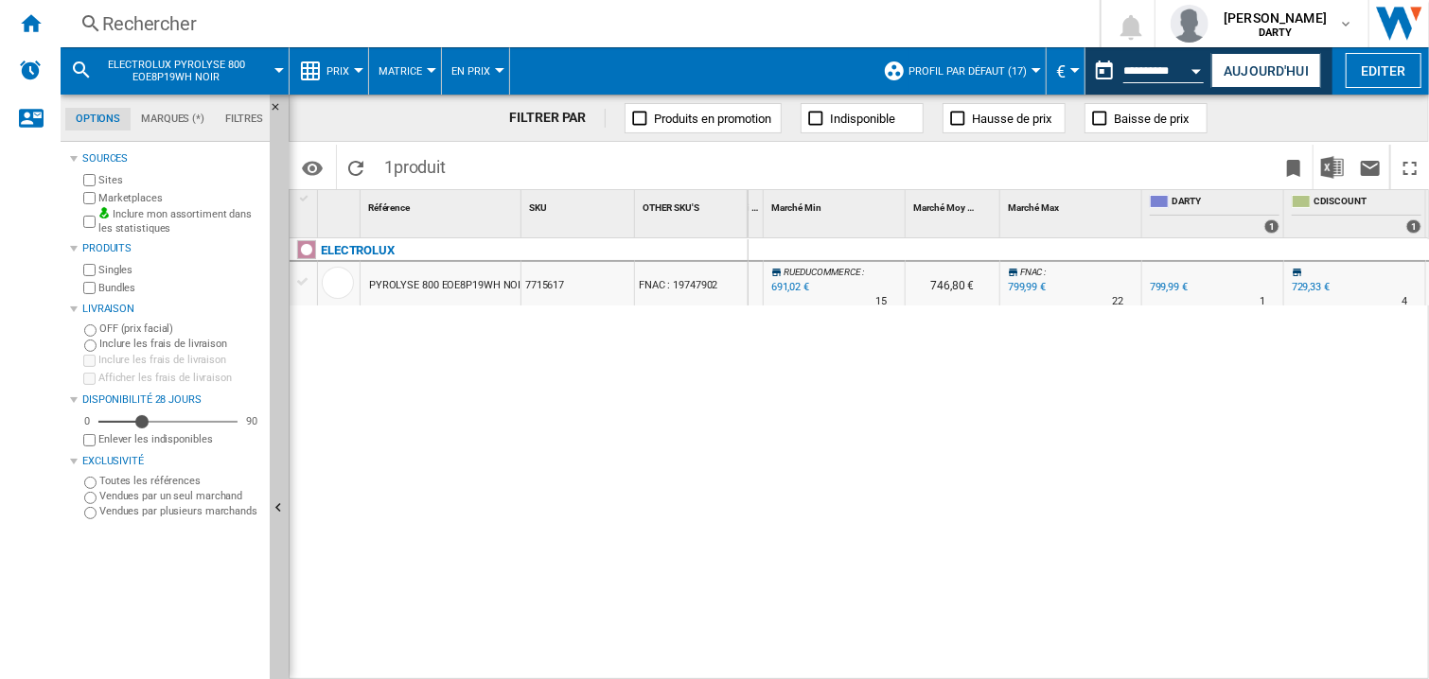
click at [793, 429] on div "0 0 0 0 5 3 RUEDUCOMMERCE : -13.6 % 691,02 € % N/A 15 RUEDUCOMMERCE : 746,80 € …" at bounding box center [1089, 459] width 681 height 443
click at [1235, 74] on button "Aujourd'hui" at bounding box center [1266, 70] width 110 height 35
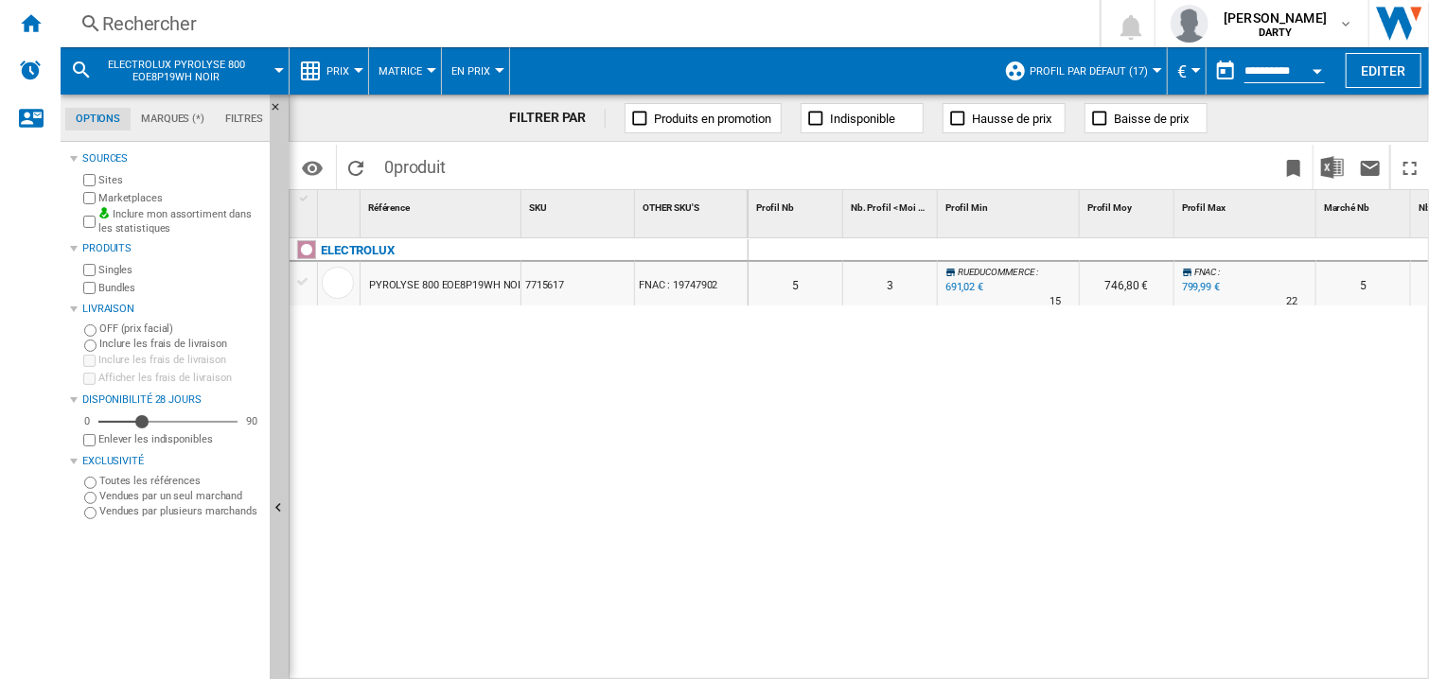
click at [1319, 70] on div "Open calendar" at bounding box center [1317, 71] width 9 height 5
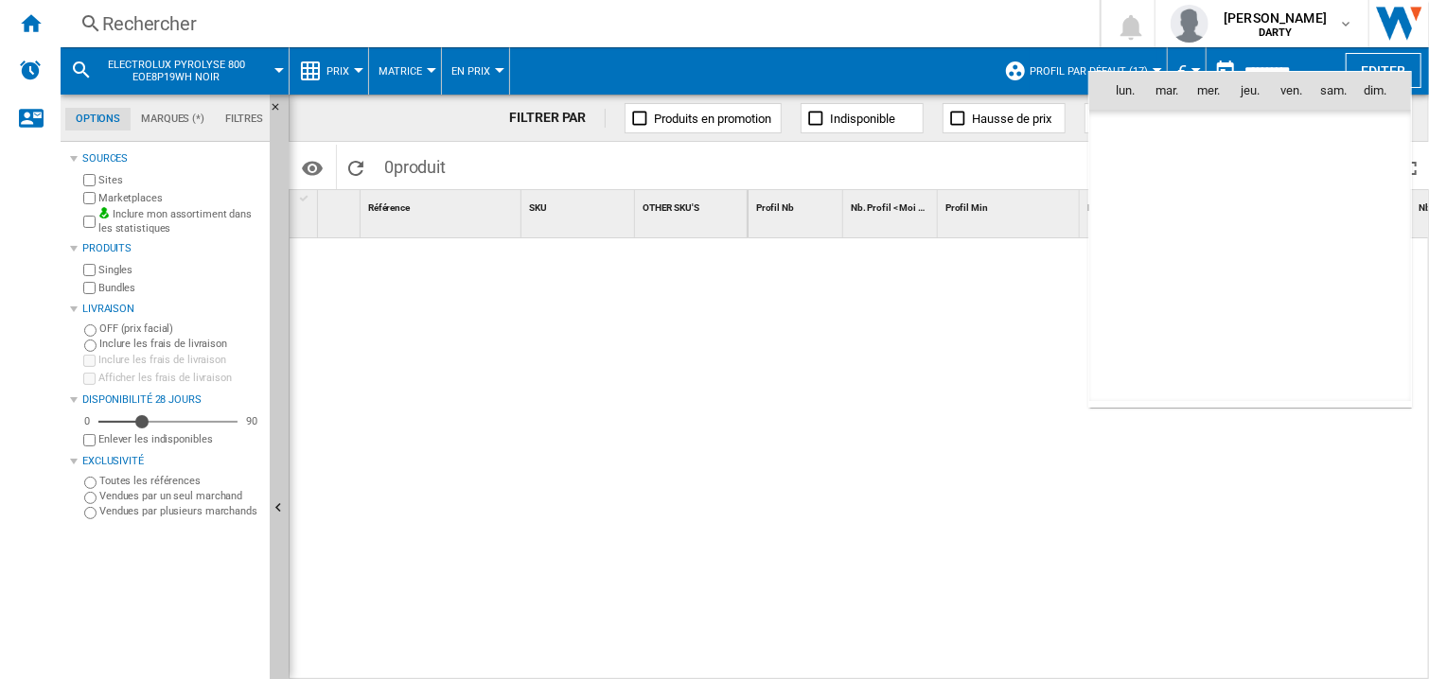
scroll to position [9027, 0]
click at [1205, 172] on span "6" at bounding box center [1209, 174] width 38 height 38
type input "**********"
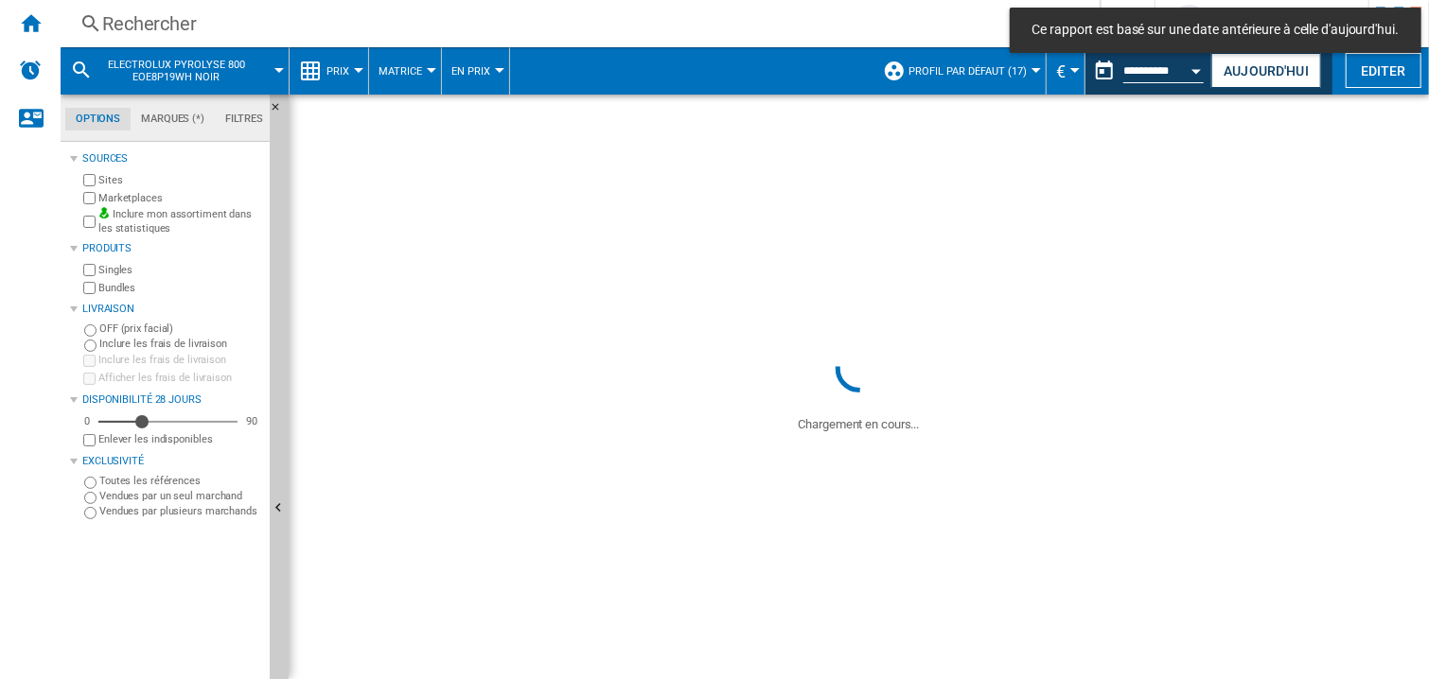
click at [128, 22] on div "Rechercher" at bounding box center [576, 23] width 948 height 26
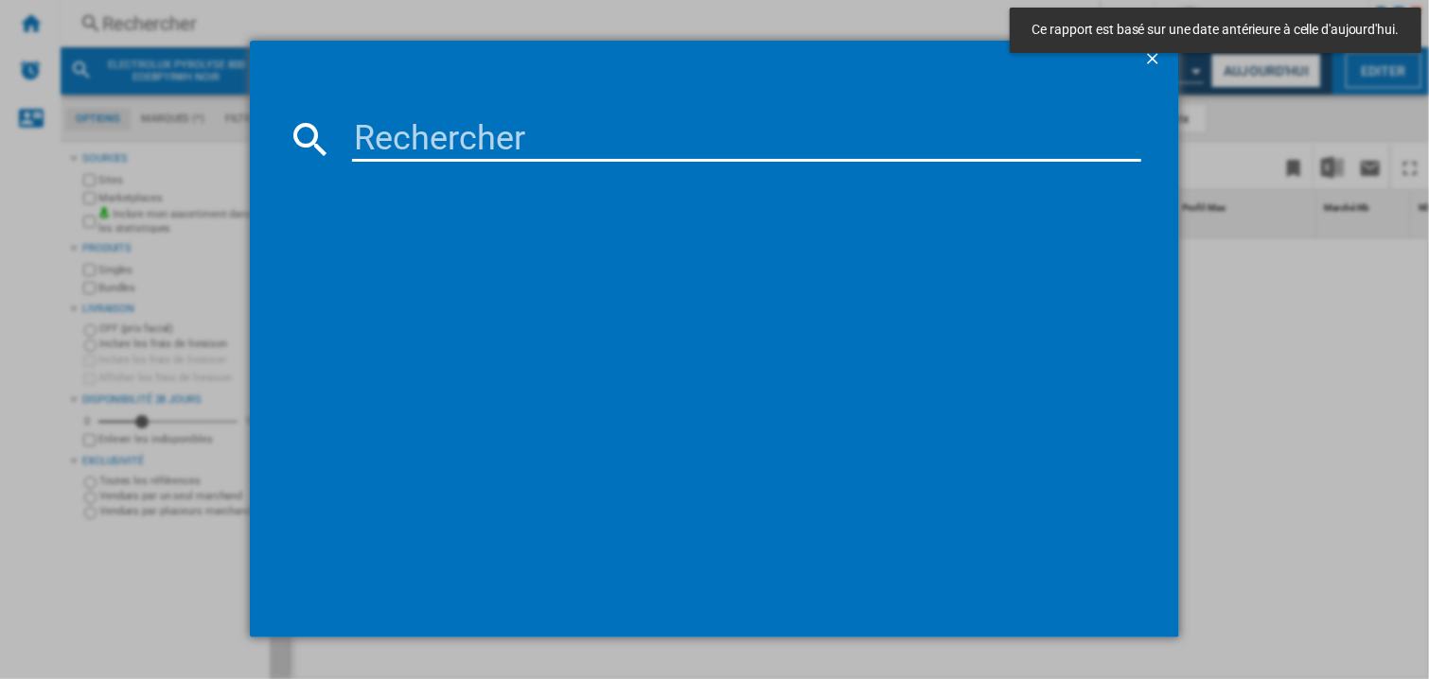
type input "7937342"
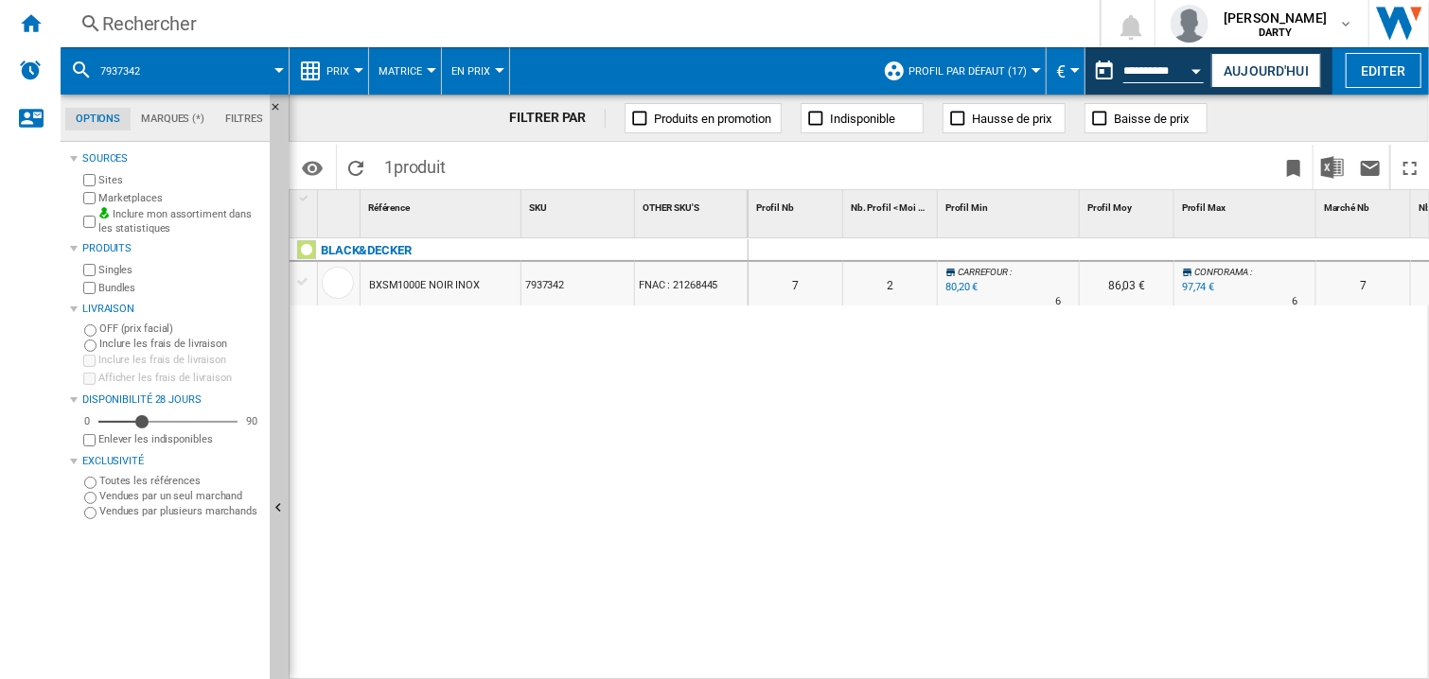
click at [1107, 255] on div at bounding box center [1127, 250] width 95 height 23
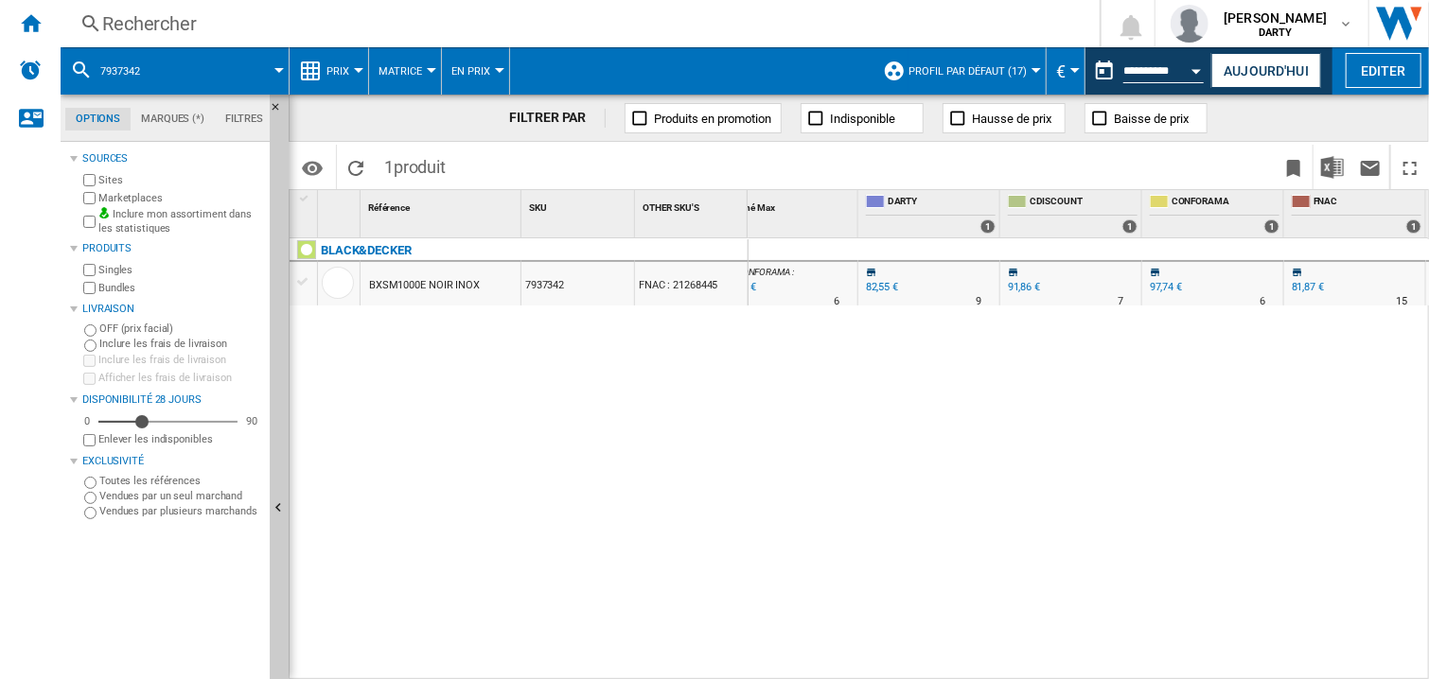
scroll to position [0, 1310]
